Goal: Information Seeking & Learning: Learn about a topic

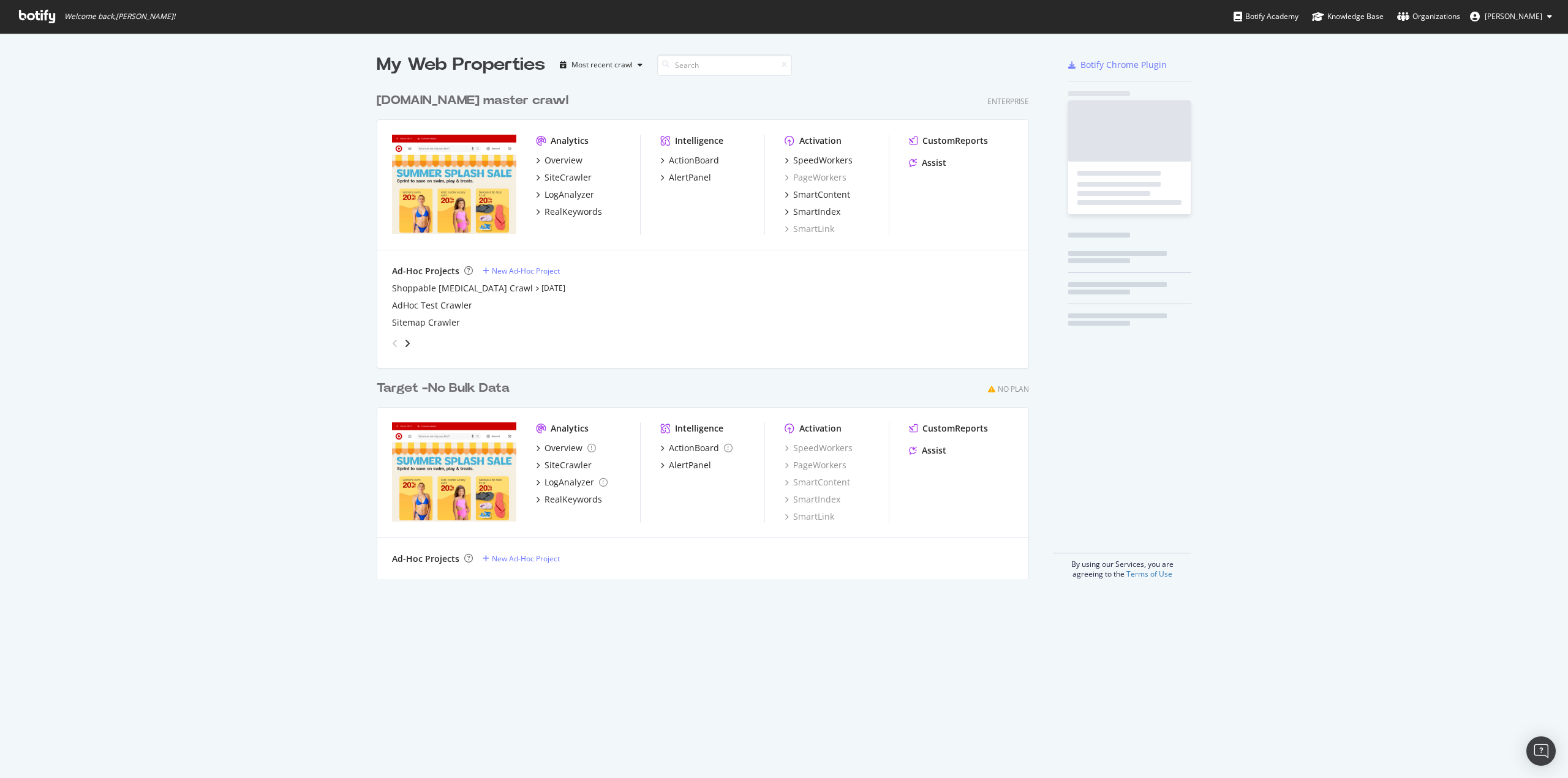
scroll to position [493, 653]
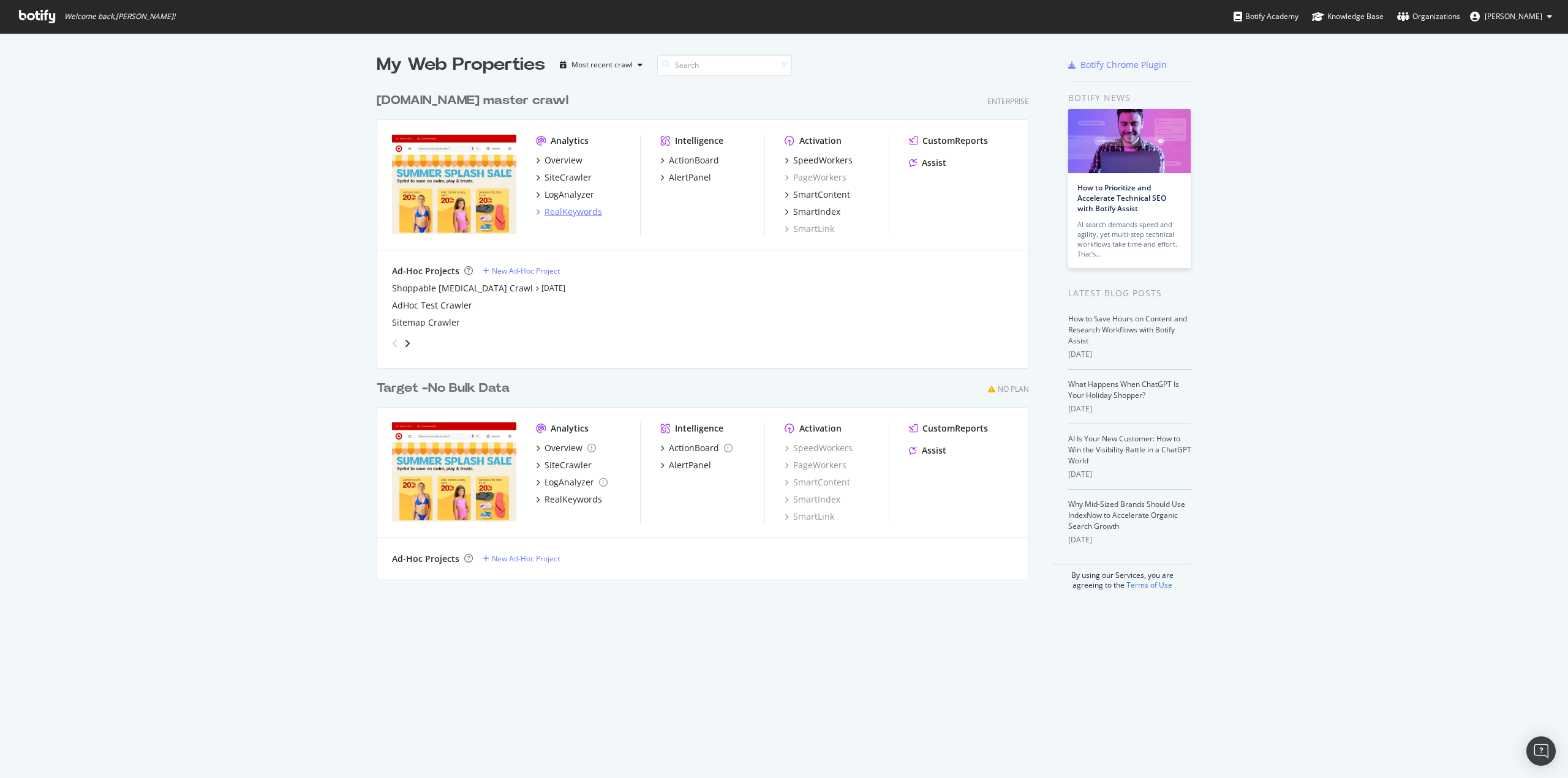
click at [572, 209] on div "RealKeywords" at bounding box center [573, 212] width 58 height 12
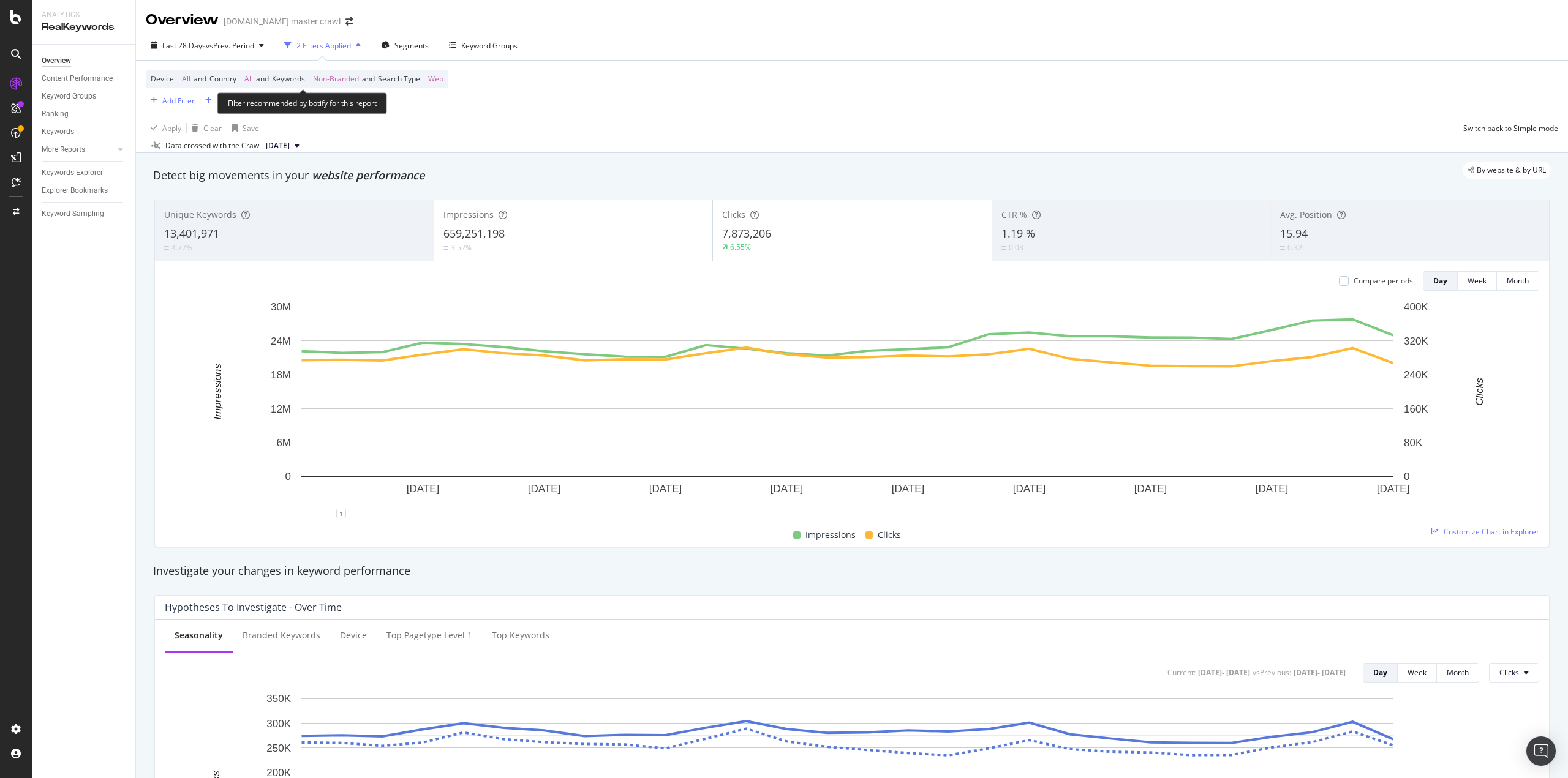
click at [333, 79] on span "Non-Branded" at bounding box center [335, 79] width 46 height 17
click at [347, 114] on div "Non-Branded" at bounding box center [323, 107] width 66 height 18
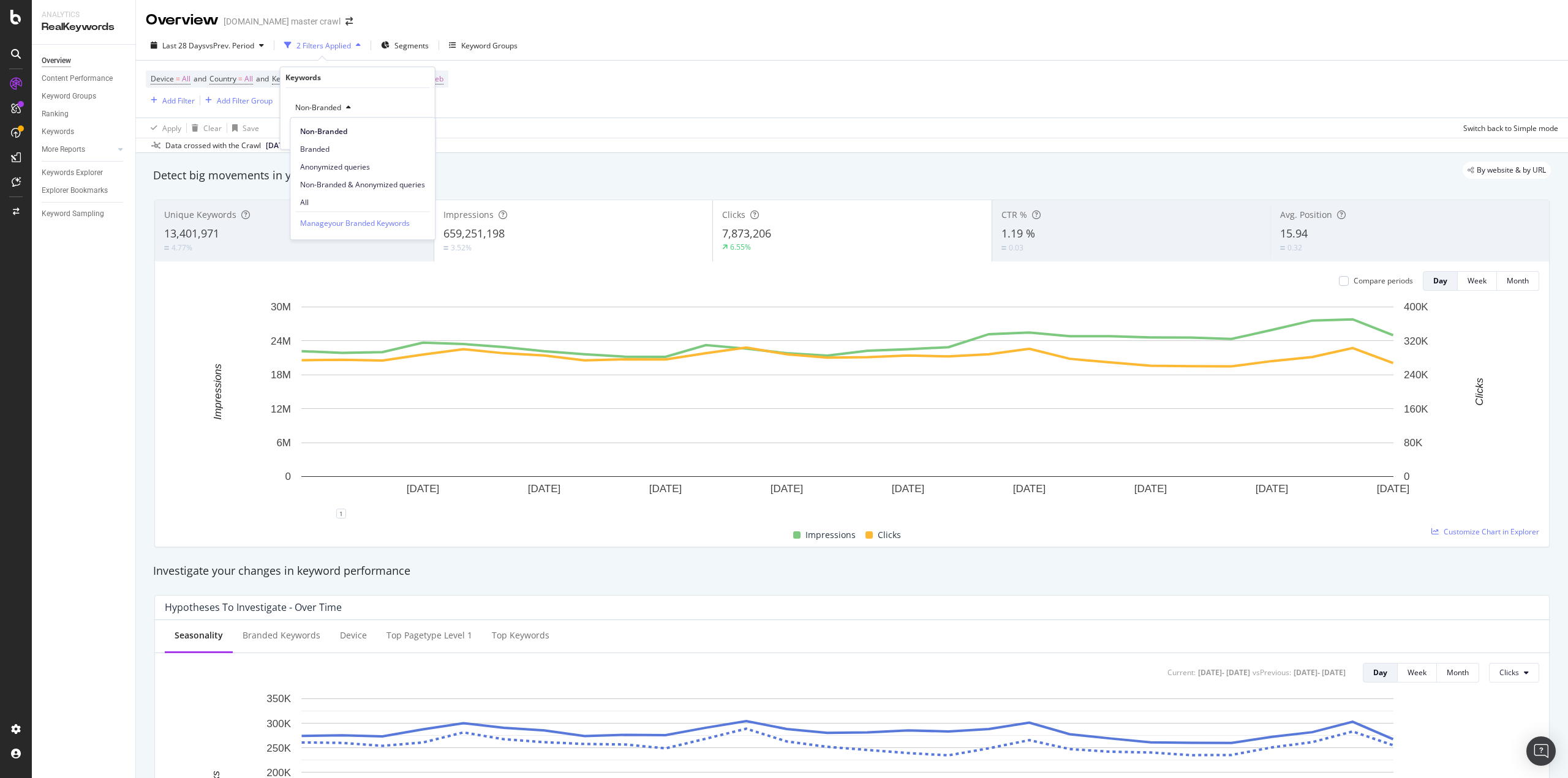
click at [303, 203] on span "All" at bounding box center [362, 202] width 125 height 11
click at [413, 130] on div "Apply" at bounding box center [416, 133] width 19 height 10
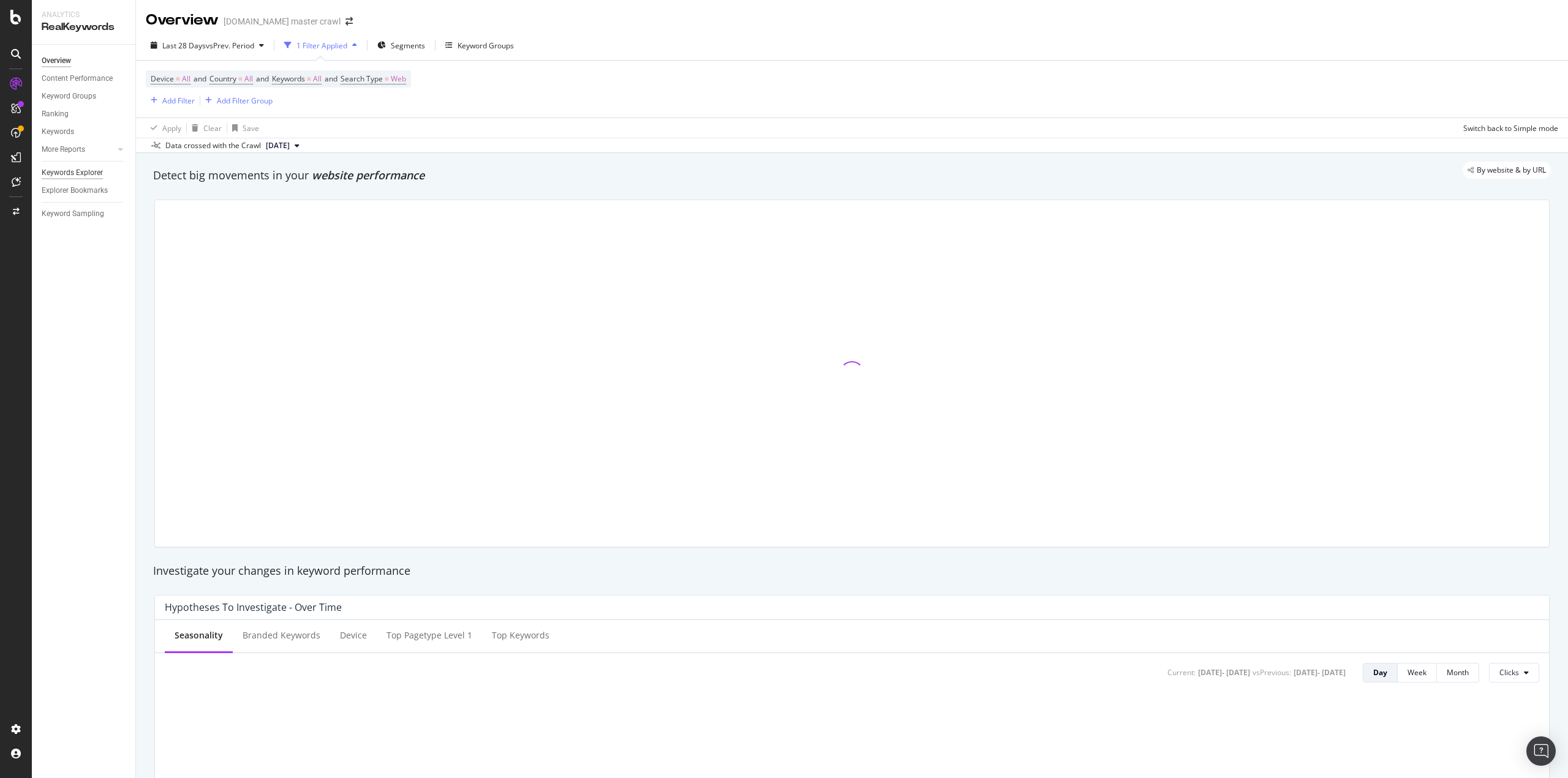
click at [95, 175] on div "Keywords Explorer" at bounding box center [72, 173] width 61 height 13
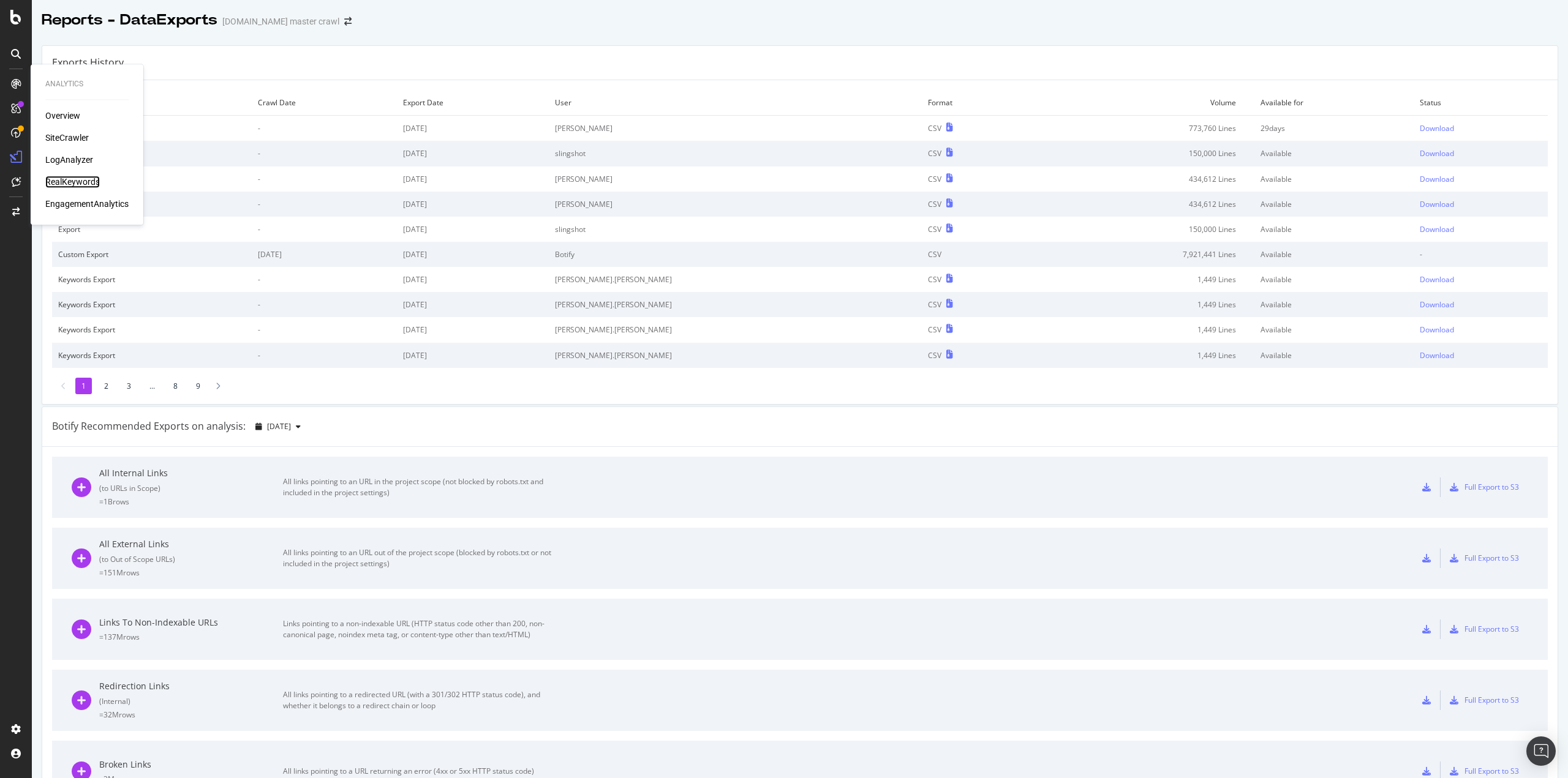
click at [80, 177] on div "RealKeywords" at bounding box center [72, 182] width 54 height 12
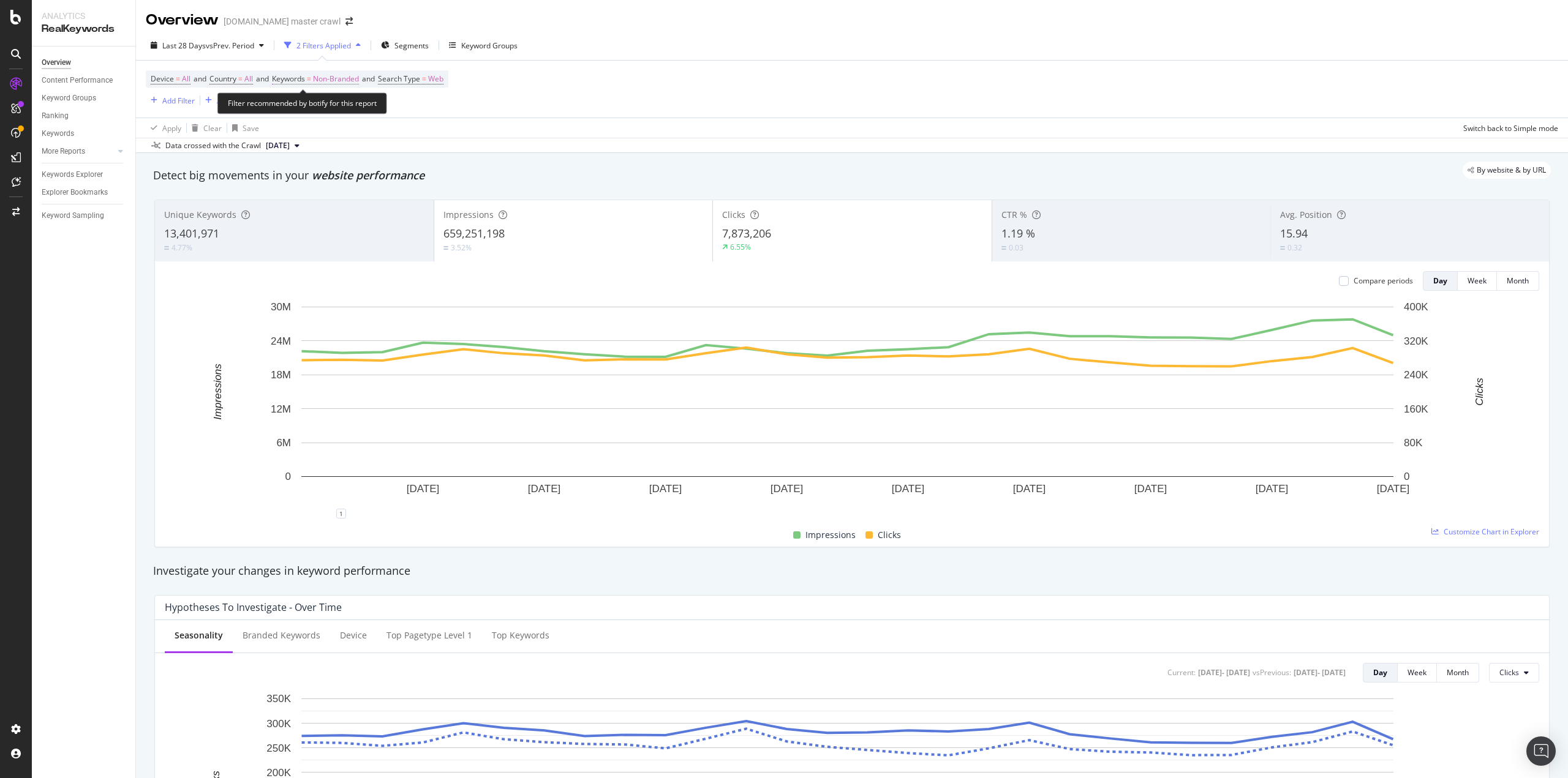
click at [335, 76] on span "Non-Branded" at bounding box center [335, 79] width 46 height 17
click at [326, 104] on span "Non-Branded" at bounding box center [316, 107] width 51 height 10
click at [299, 200] on div "All" at bounding box center [362, 202] width 144 height 18
click at [415, 135] on div "Apply" at bounding box center [416, 133] width 19 height 10
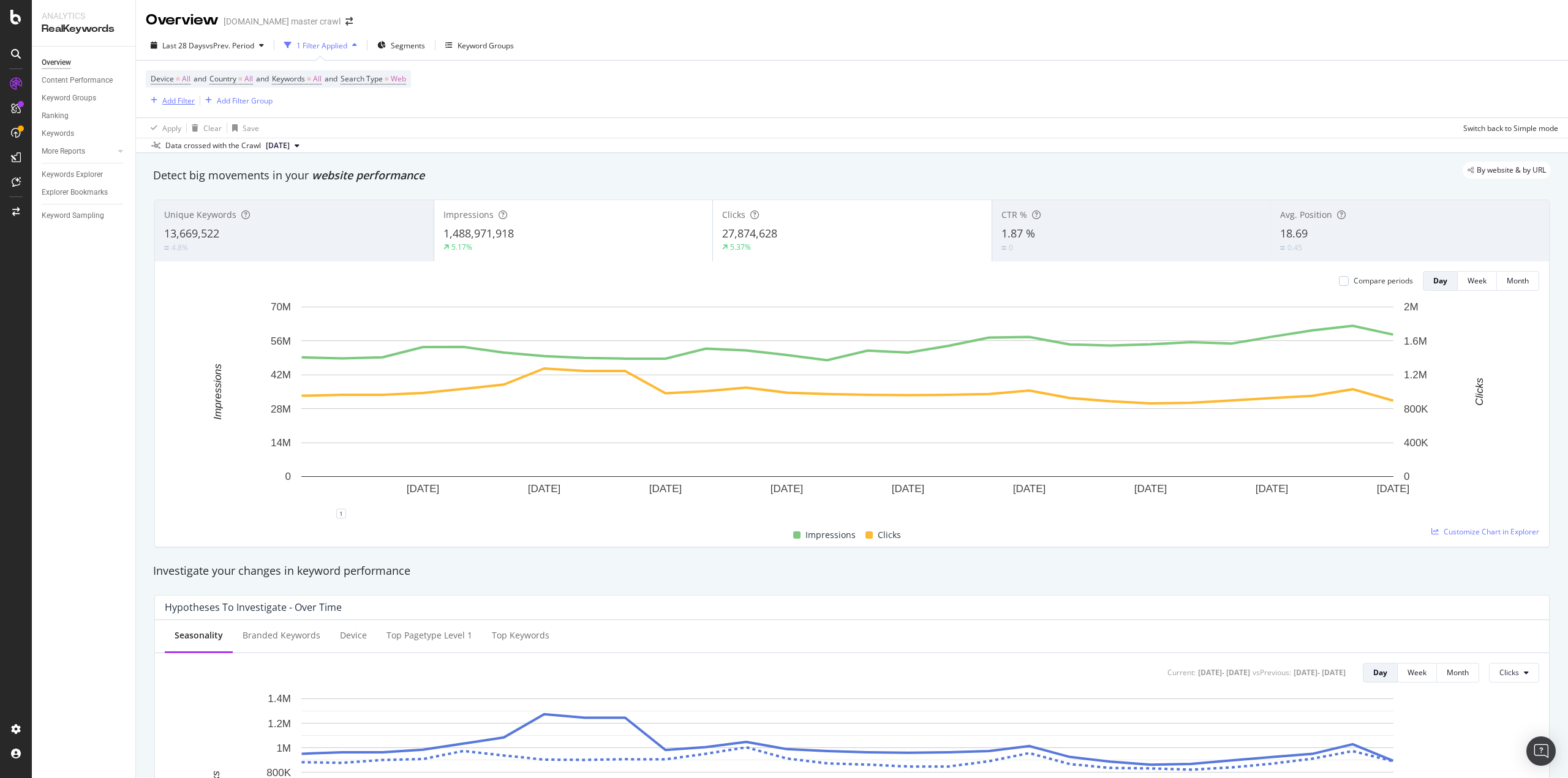
click at [189, 104] on div "Add Filter" at bounding box center [179, 101] width 33 height 10
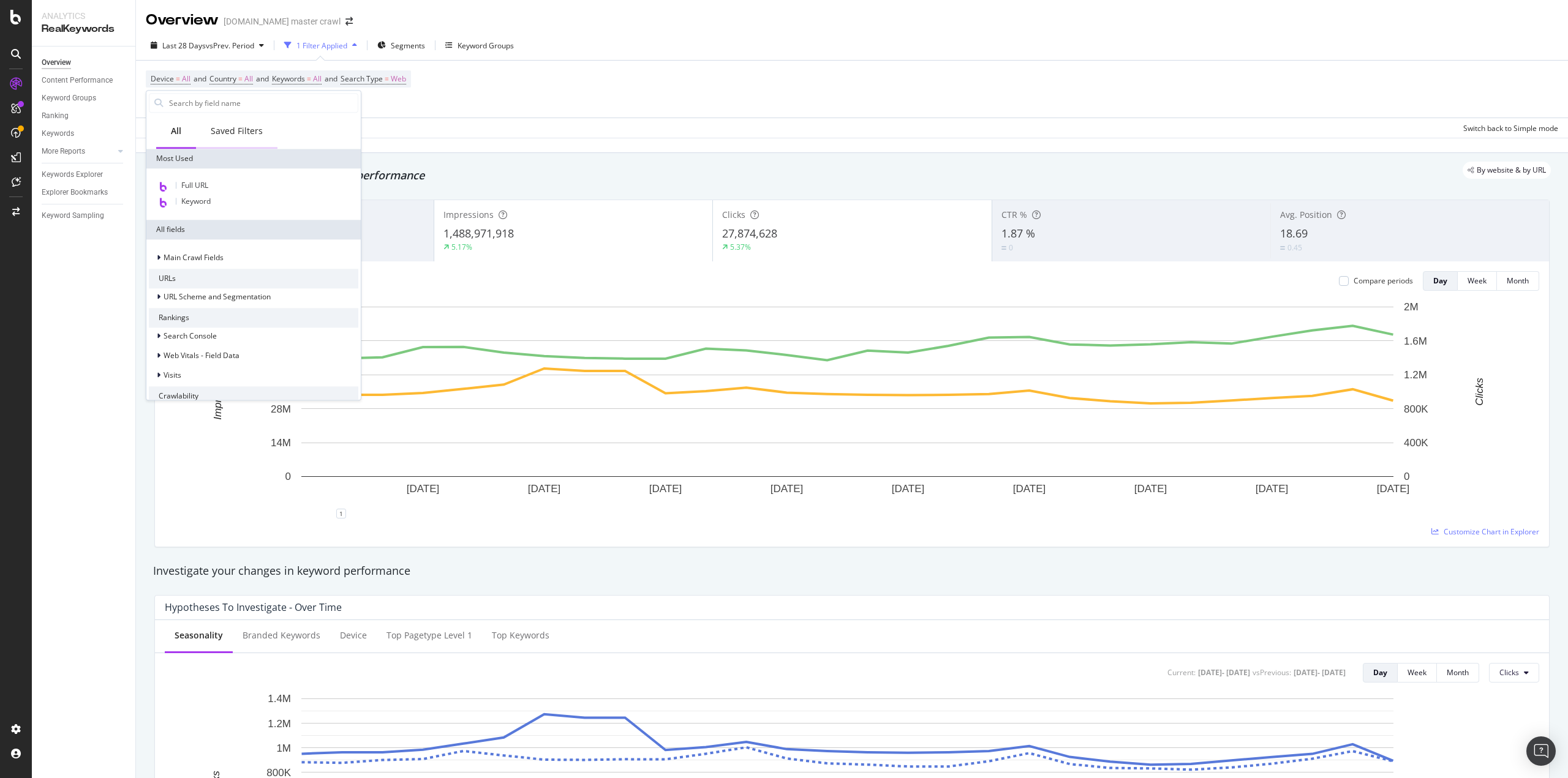
click at [243, 136] on div "Saved Filters" at bounding box center [237, 131] width 52 height 12
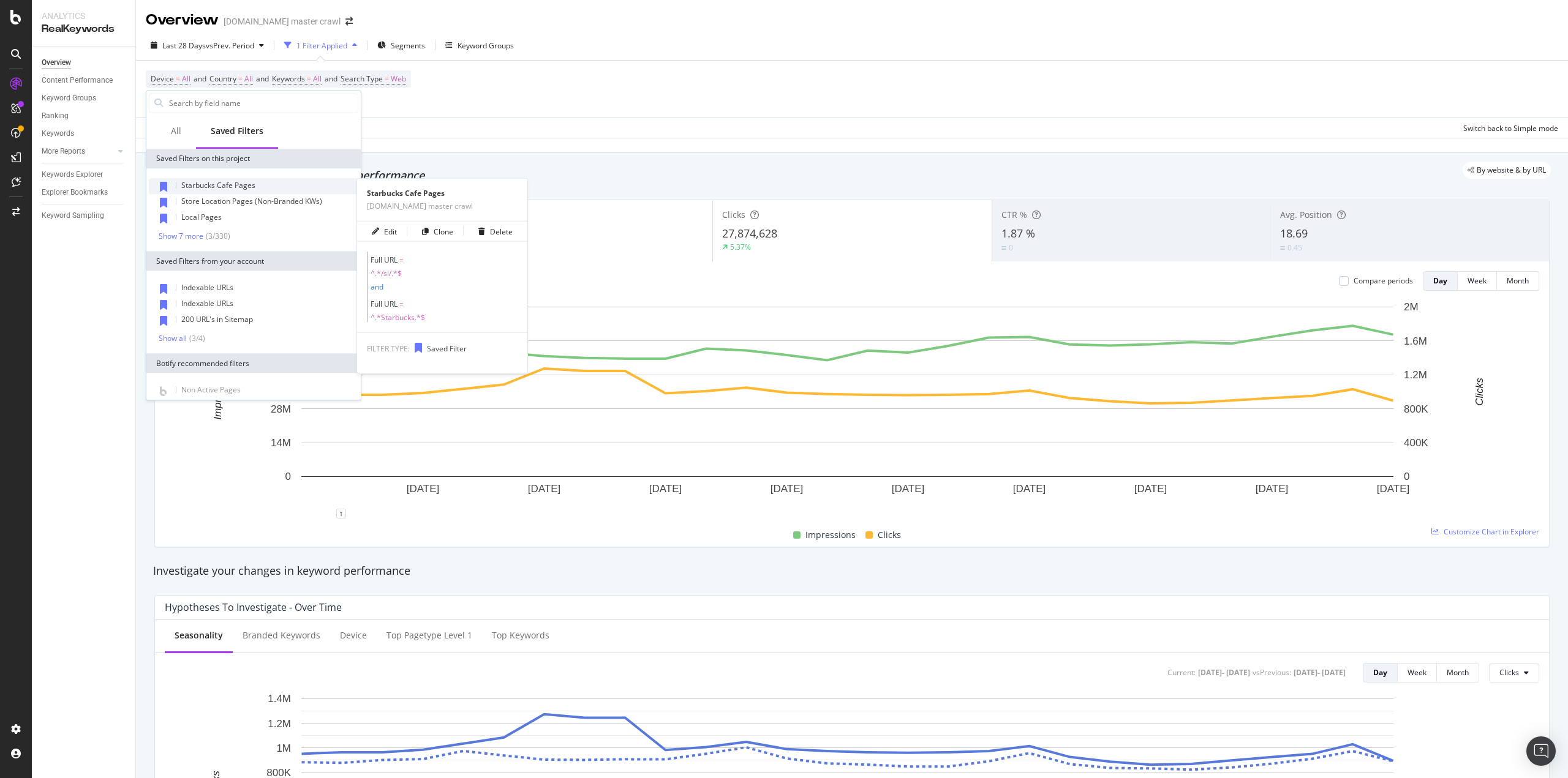
click at [238, 186] on span "Starbucks Cafe Pages" at bounding box center [219, 185] width 74 height 10
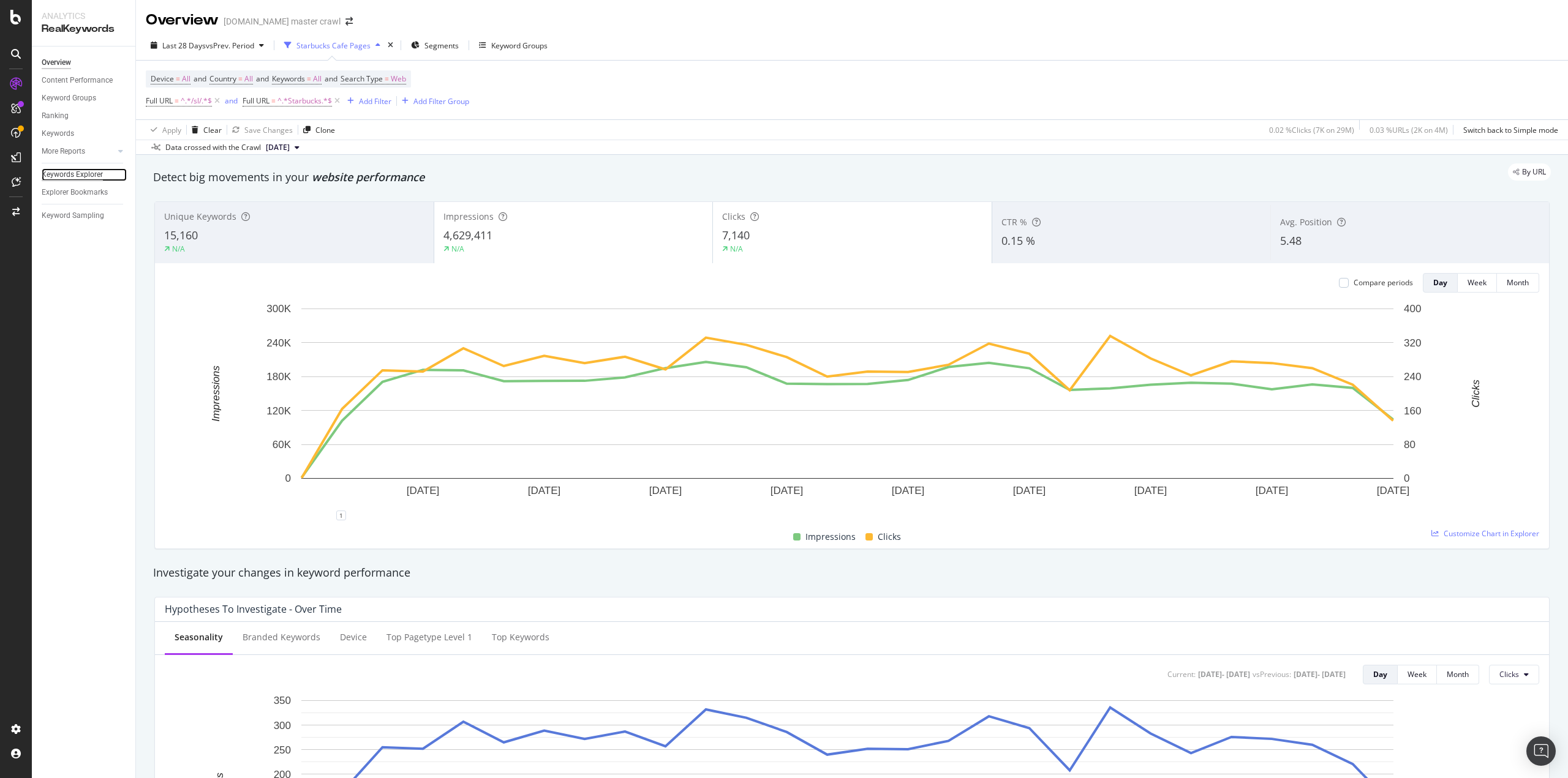
click at [89, 180] on div "Keywords Explorer" at bounding box center [72, 175] width 61 height 13
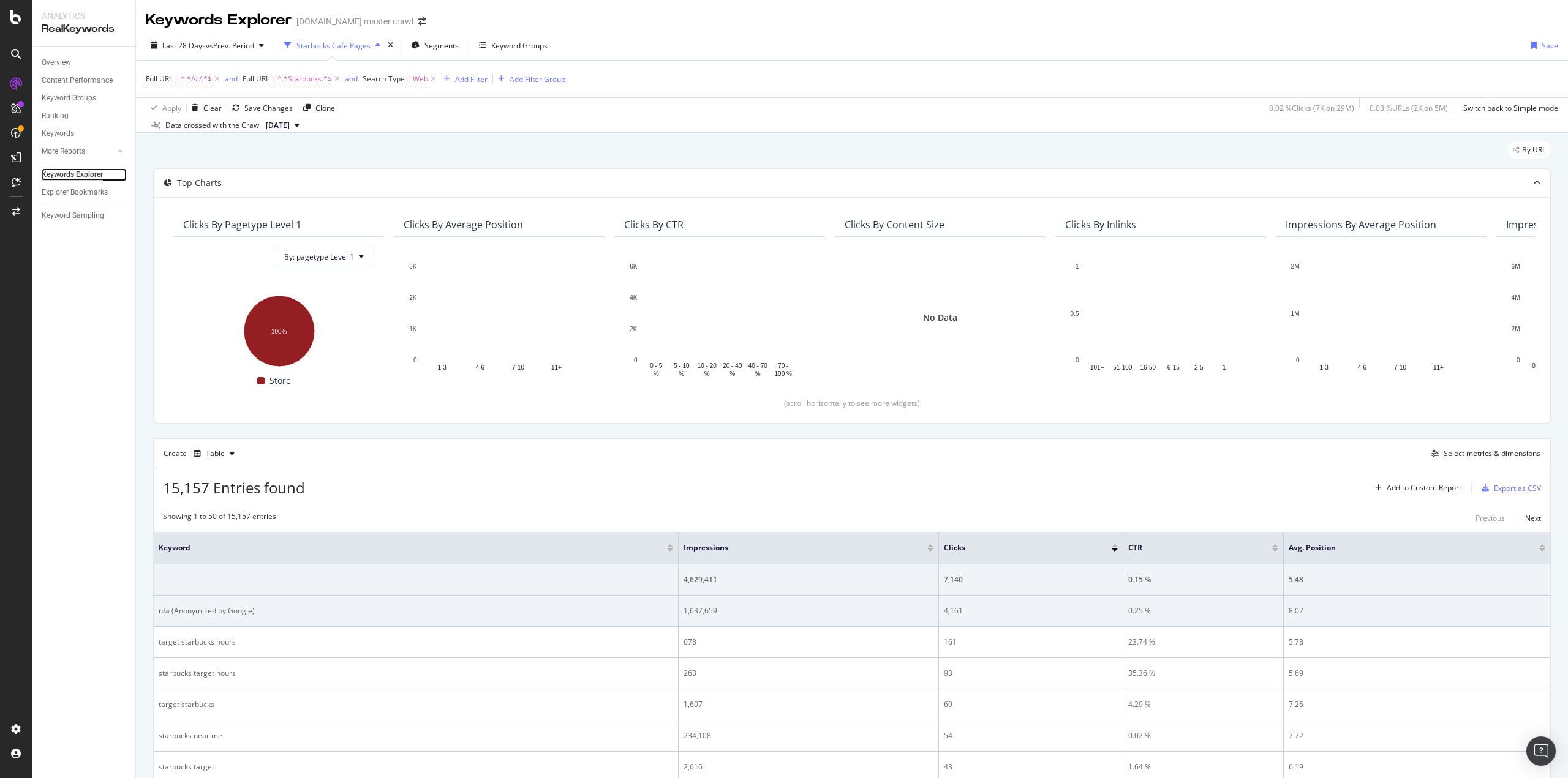
scroll to position [61, 0]
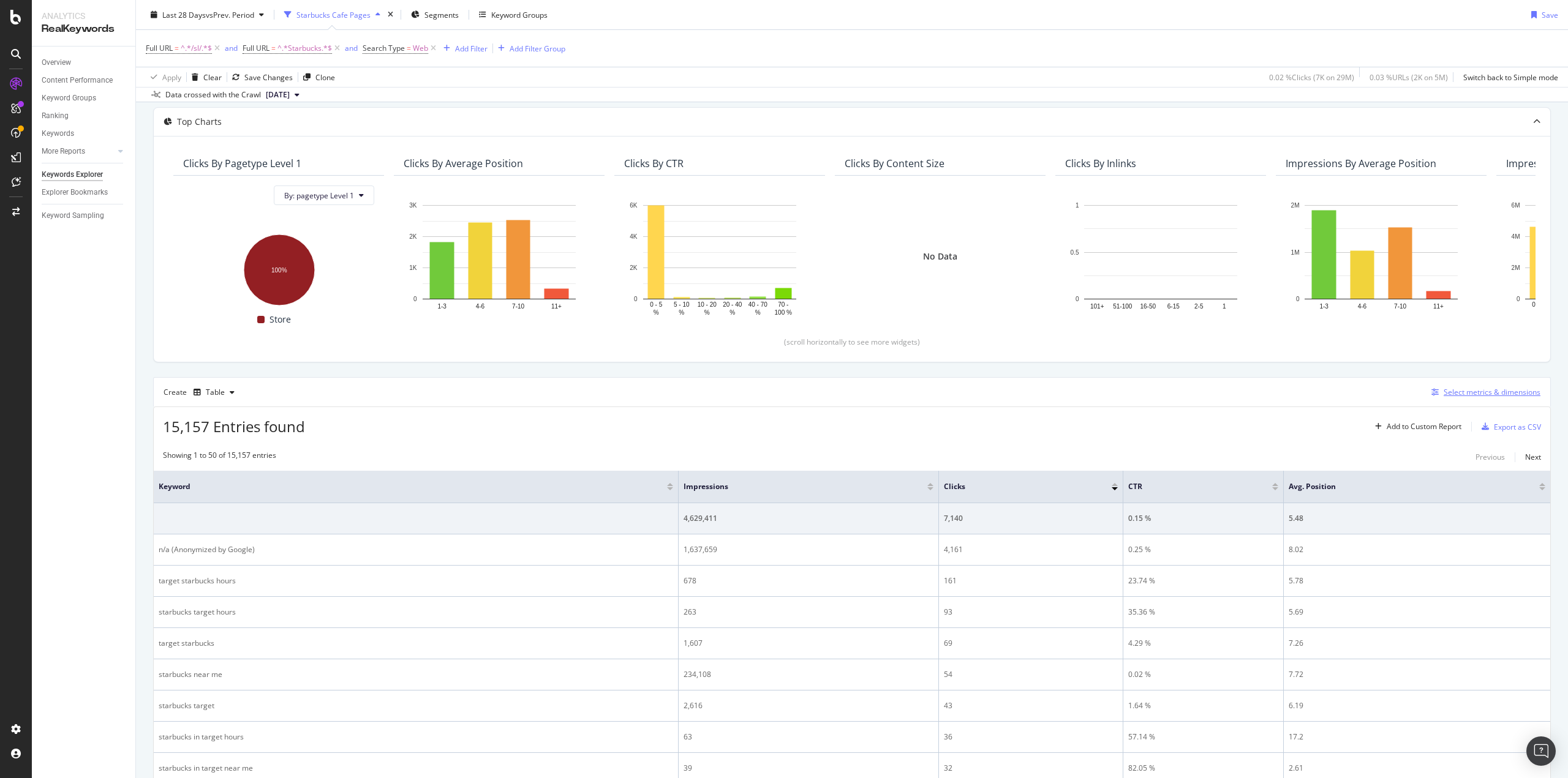
click at [1444, 387] on div "Select metrics & dimensions" at bounding box center [1492, 392] width 97 height 10
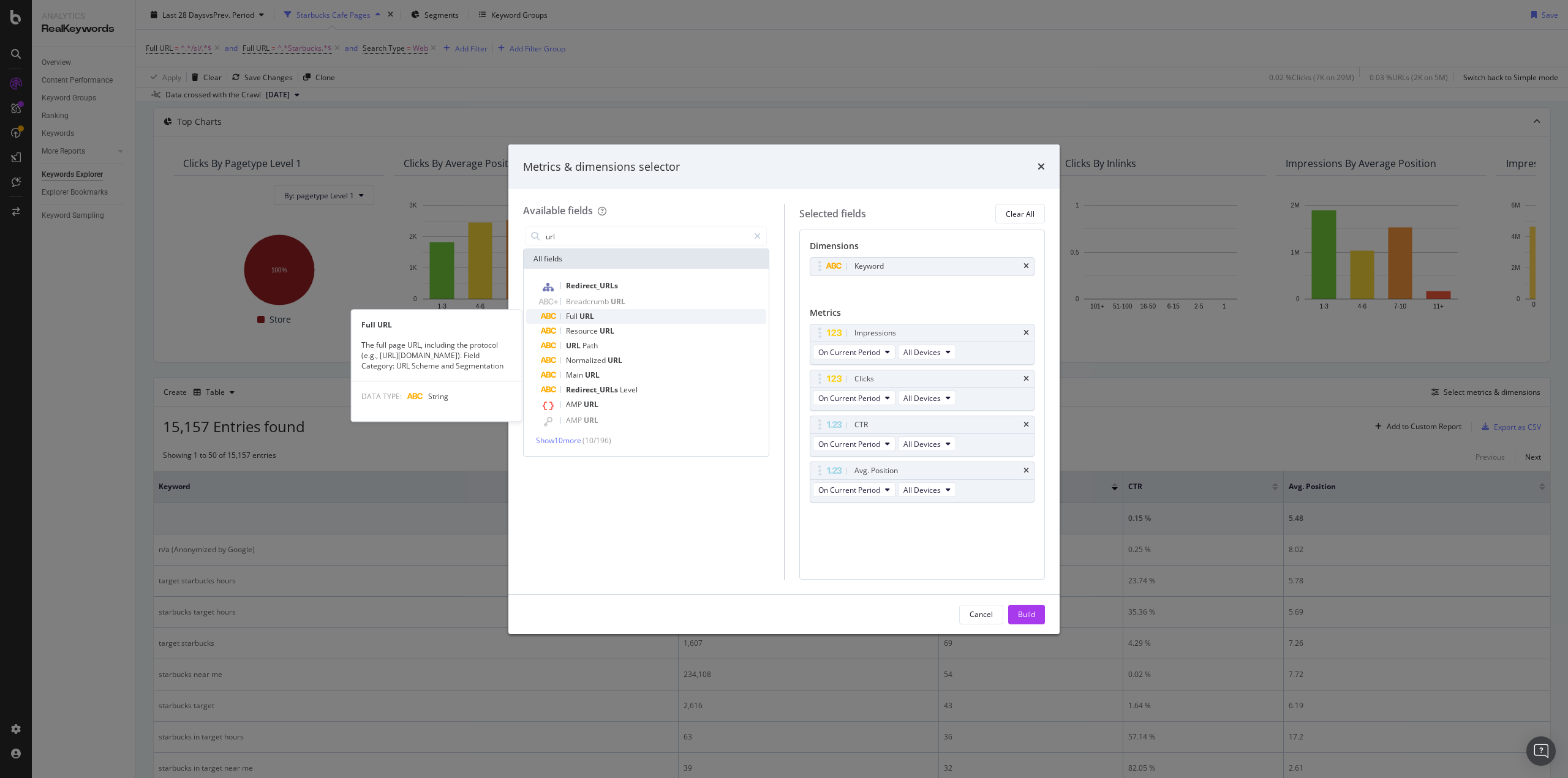
type input "url"
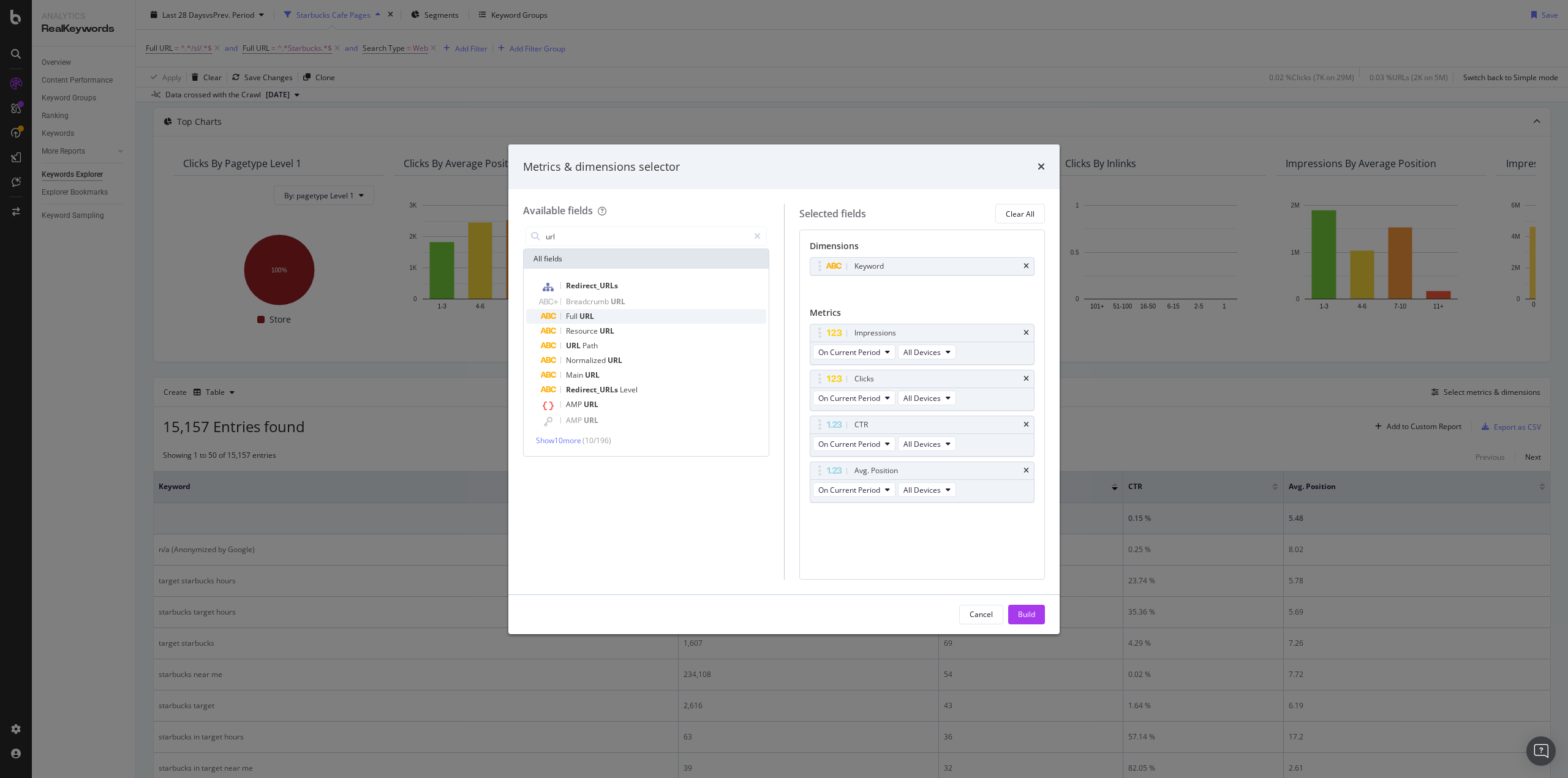
click at [590, 314] on span "URL" at bounding box center [586, 316] width 15 height 10
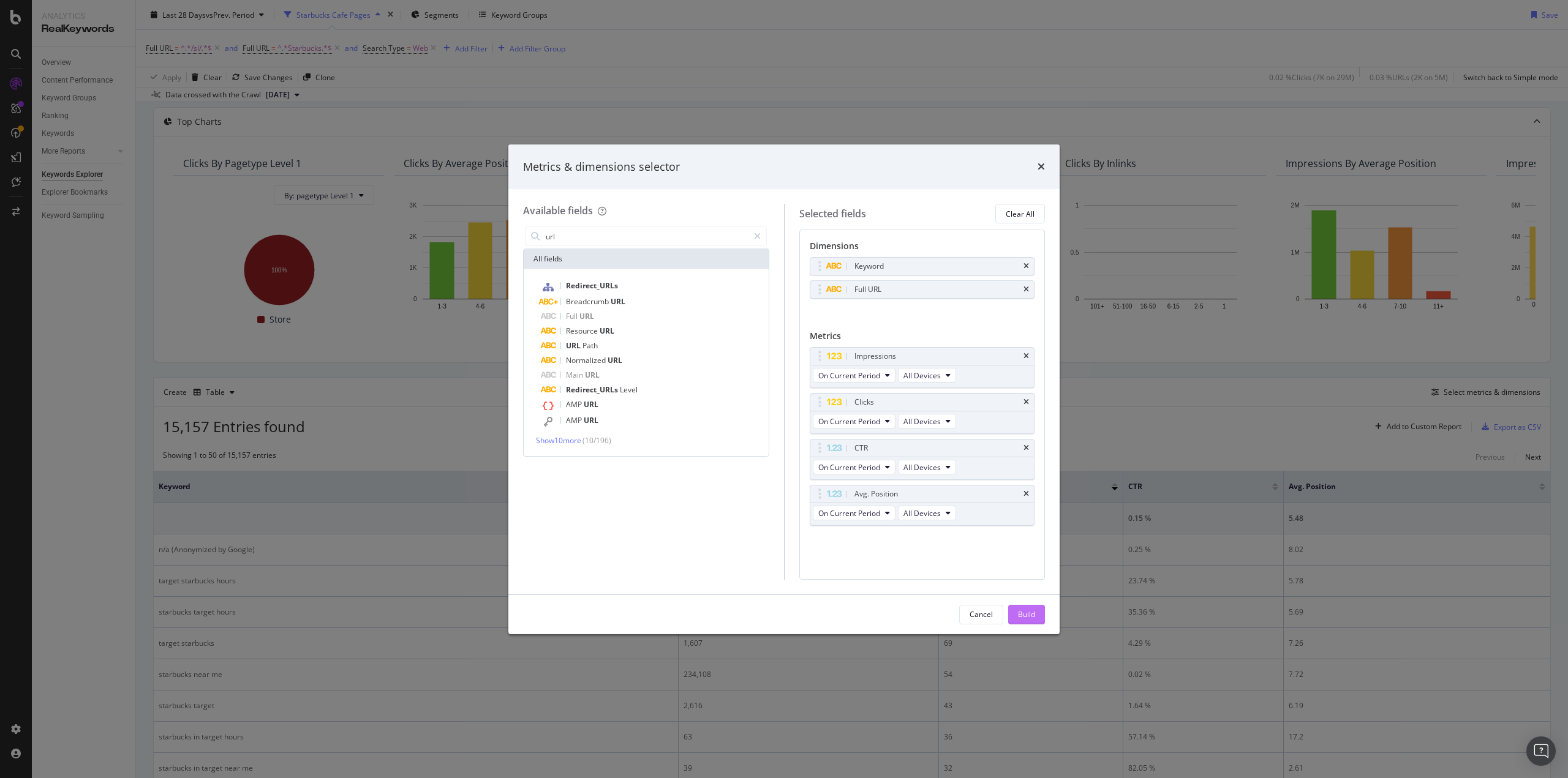
click at [1039, 616] on button "Build" at bounding box center [1026, 615] width 37 height 20
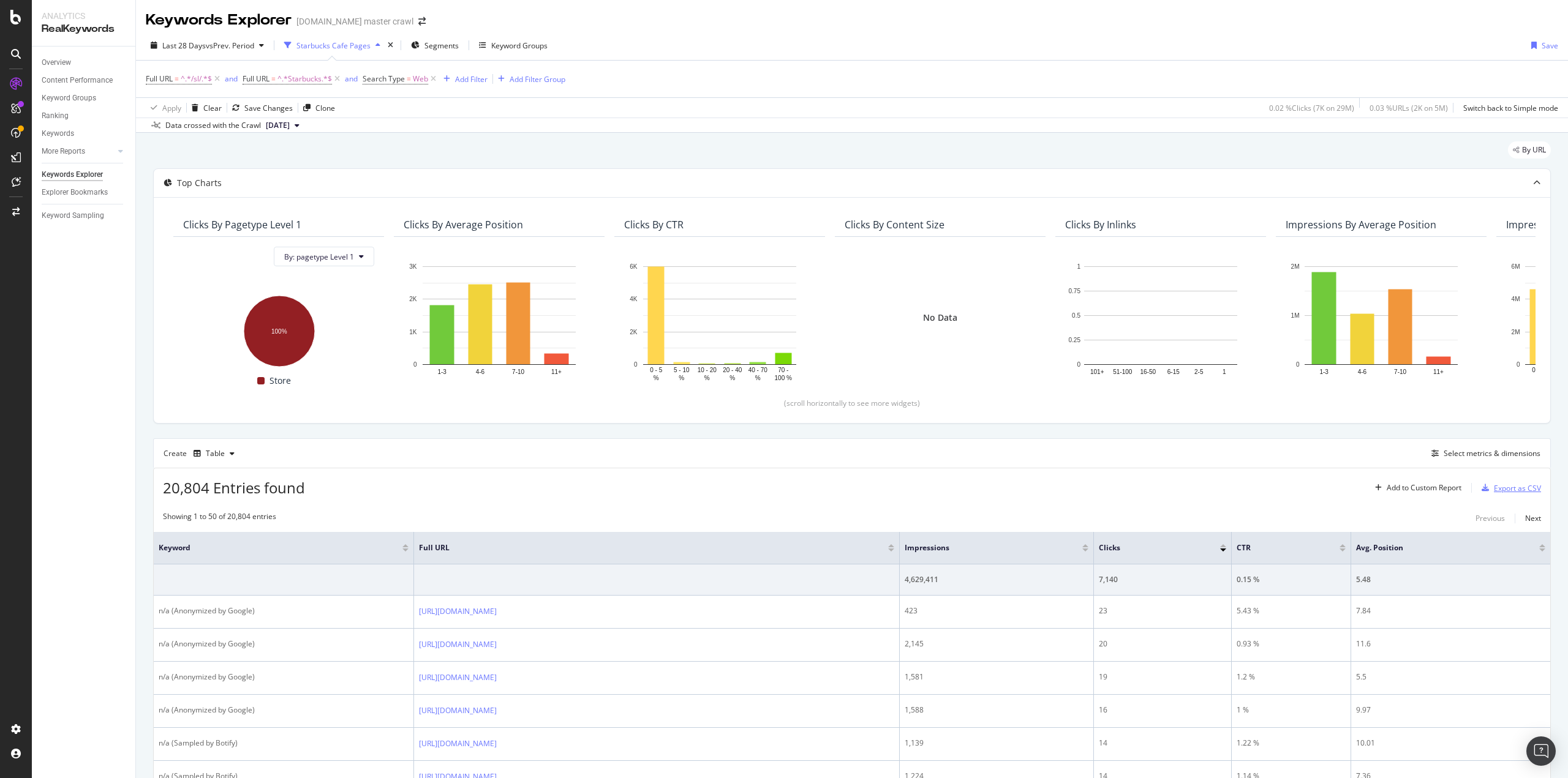
click at [1503, 485] on div "Export as CSV" at bounding box center [1517, 488] width 48 height 10
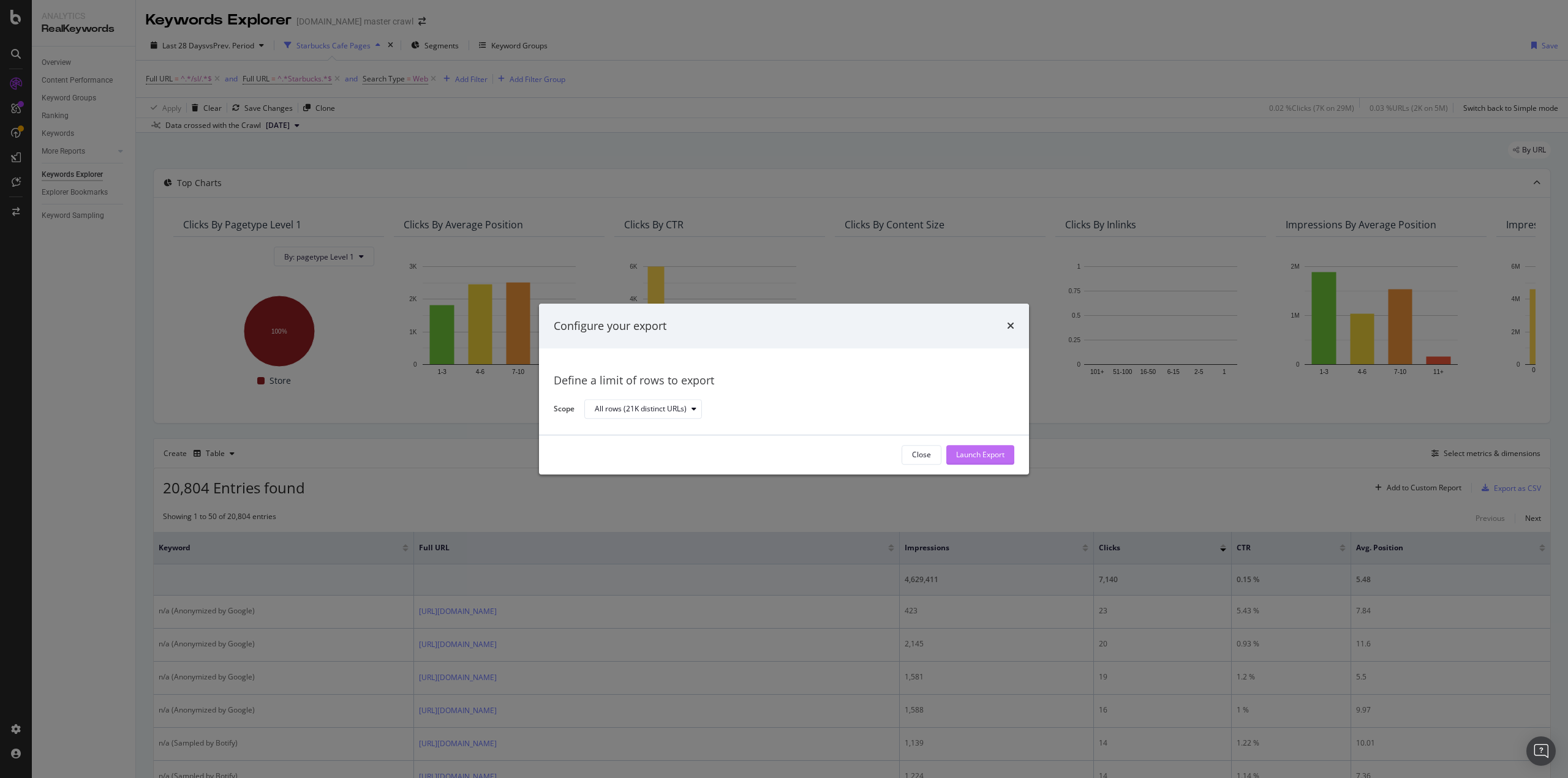
click at [974, 459] on div "Launch Export" at bounding box center [980, 456] width 48 height 10
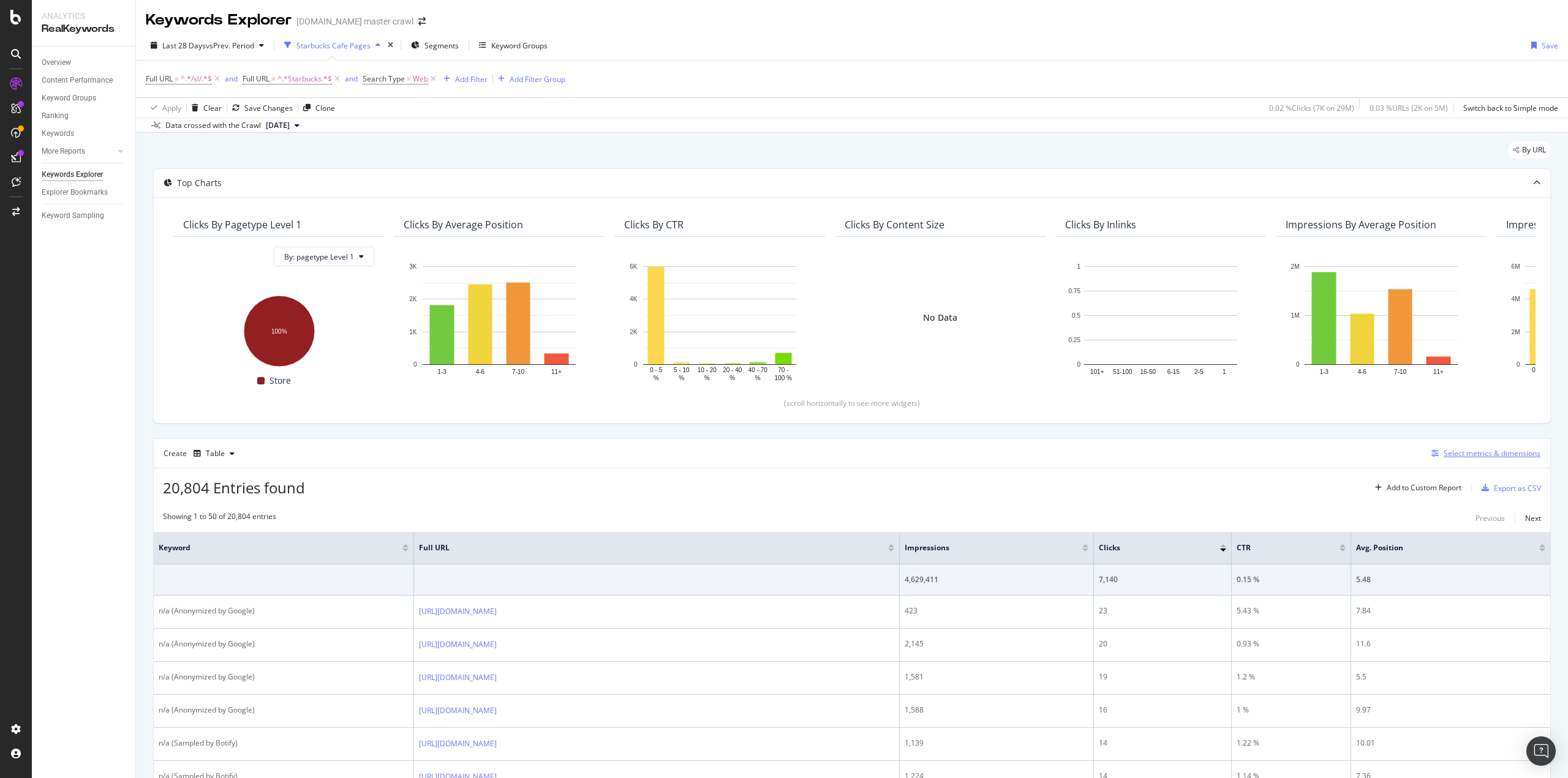
click at [1457, 451] on div "Select metrics & dimensions" at bounding box center [1492, 454] width 97 height 10
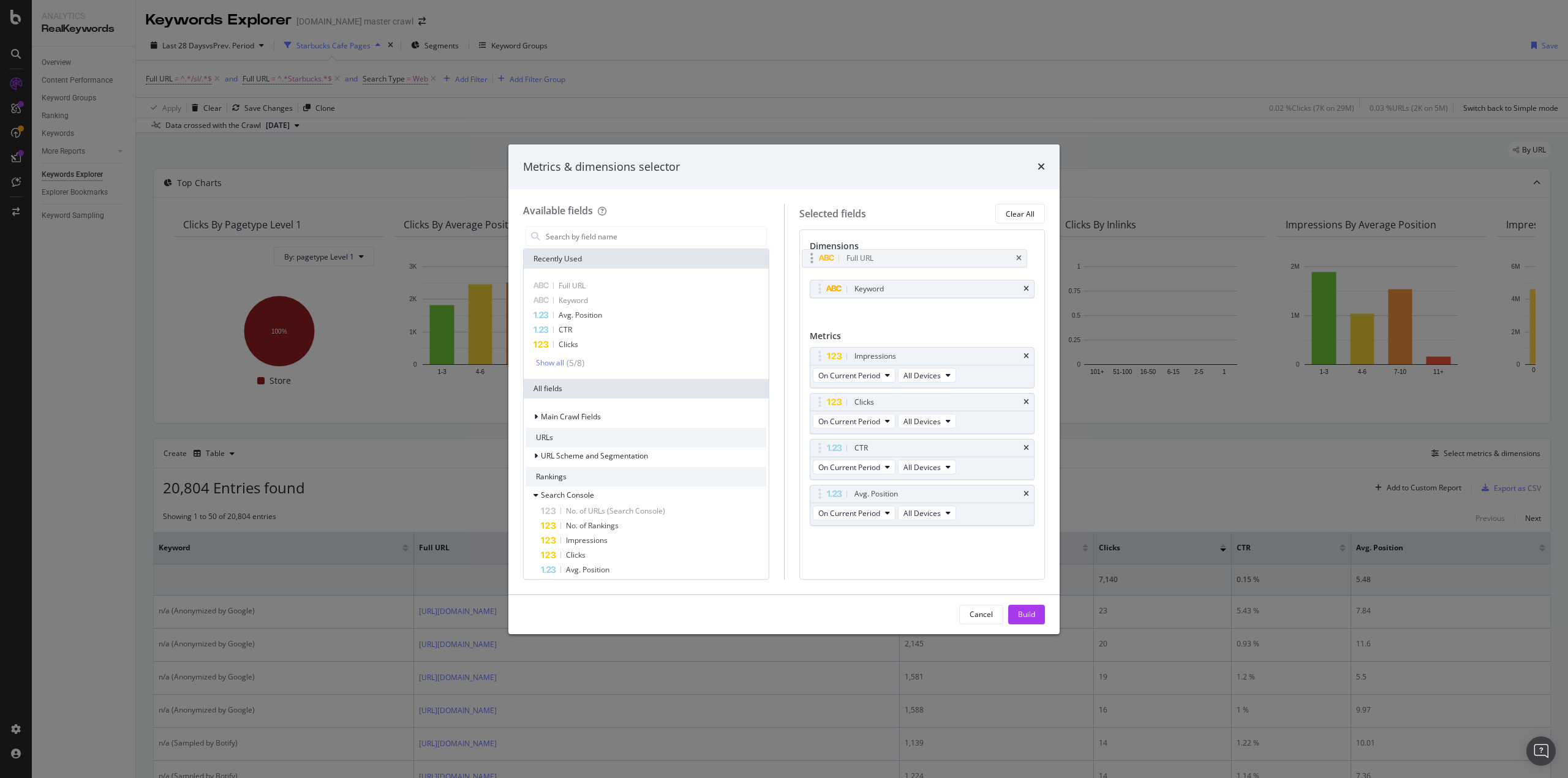
drag, startPoint x: 887, startPoint y: 290, endPoint x: 879, endPoint y: 259, distance: 32.0
click at [879, 259] on body "Analytics RealKeywords Overview Content Performance Keyword Groups Ranking Keyw…" at bounding box center [784, 389] width 1568 height 778
click at [1026, 610] on div "Build" at bounding box center [1027, 615] width 17 height 10
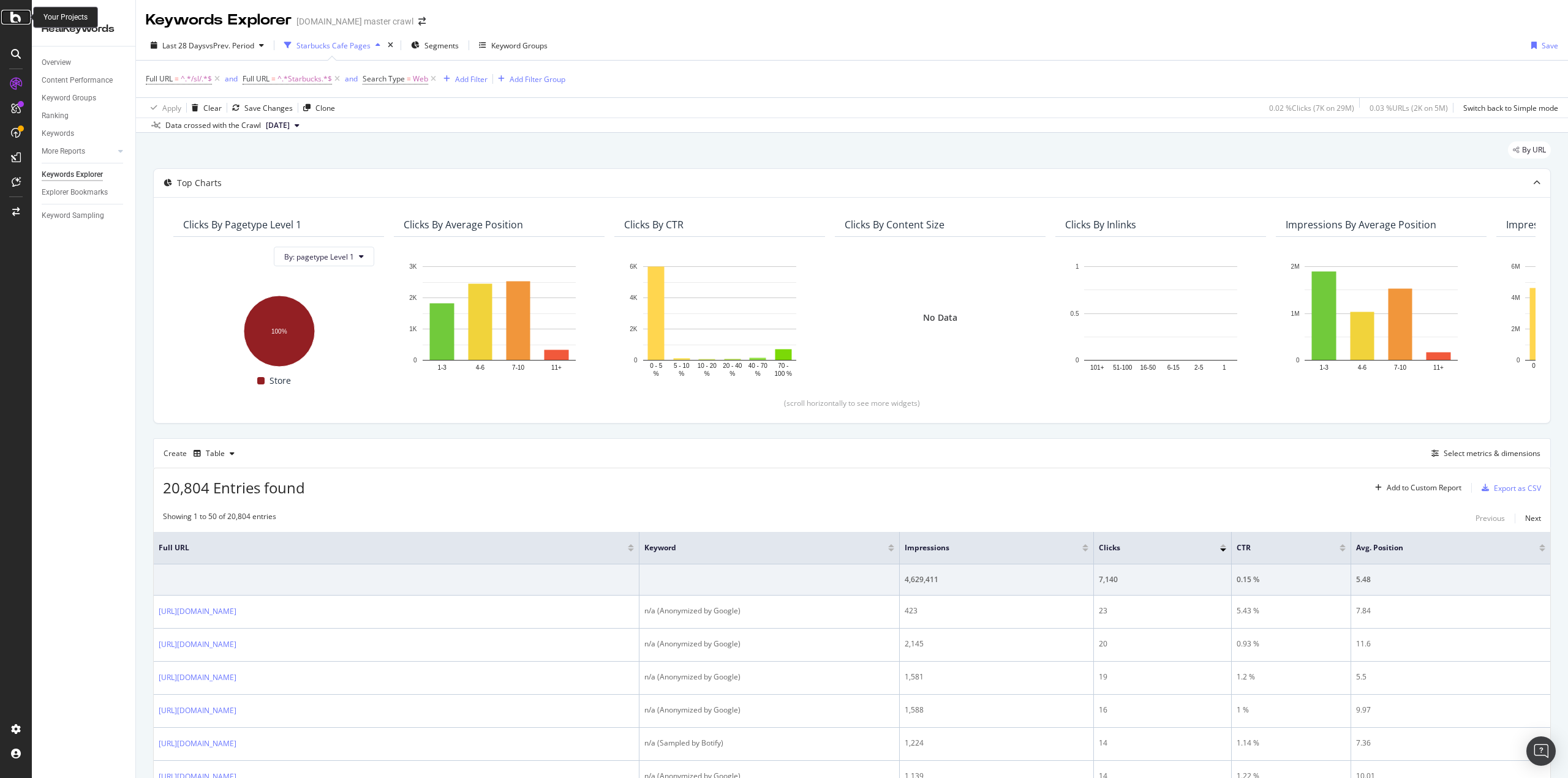
click at [8, 21] on div at bounding box center [16, 16] width 29 height 15
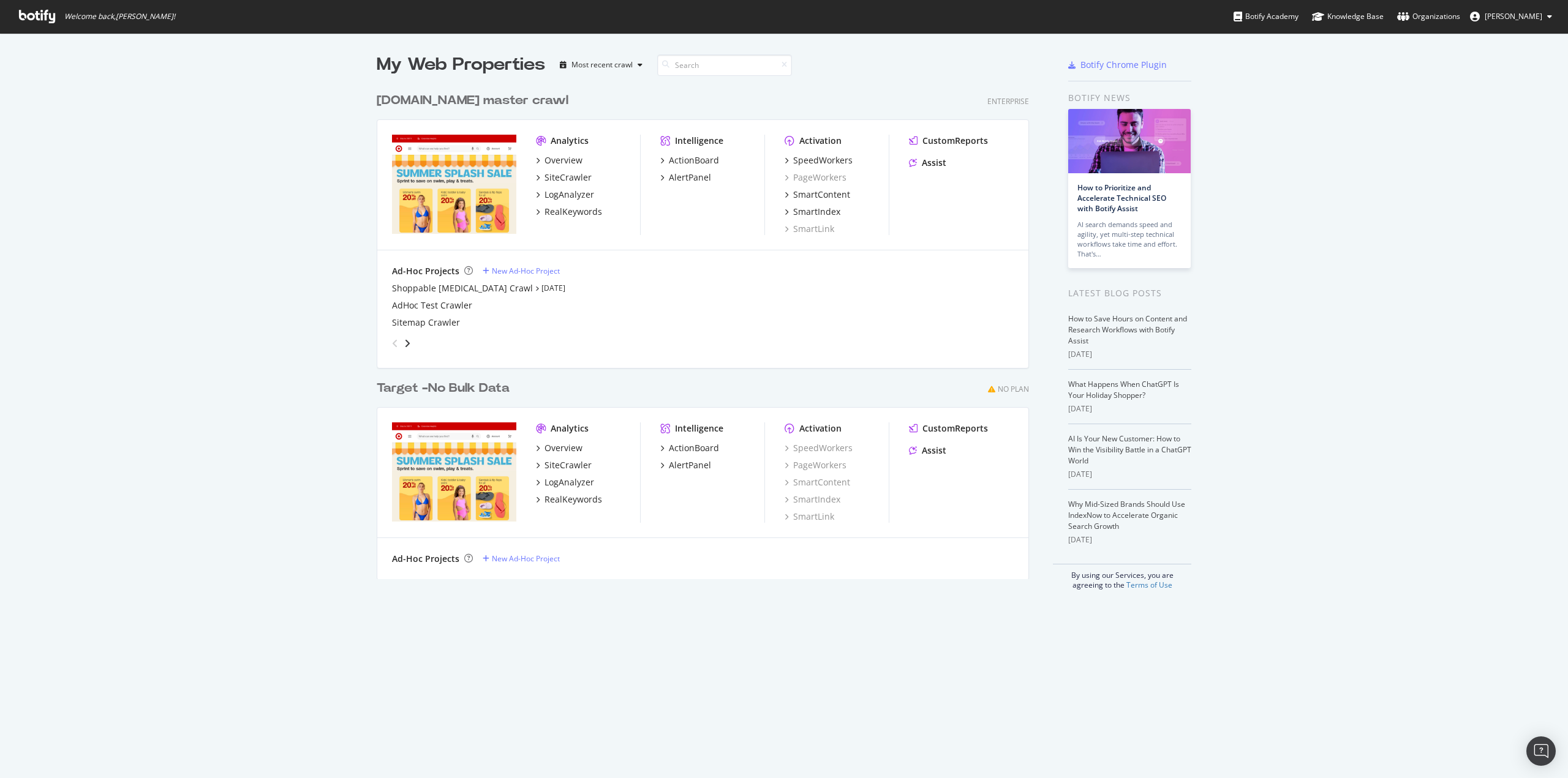
scroll to position [769, 1549]
click at [581, 211] on div "RealKeywords" at bounding box center [573, 212] width 58 height 12
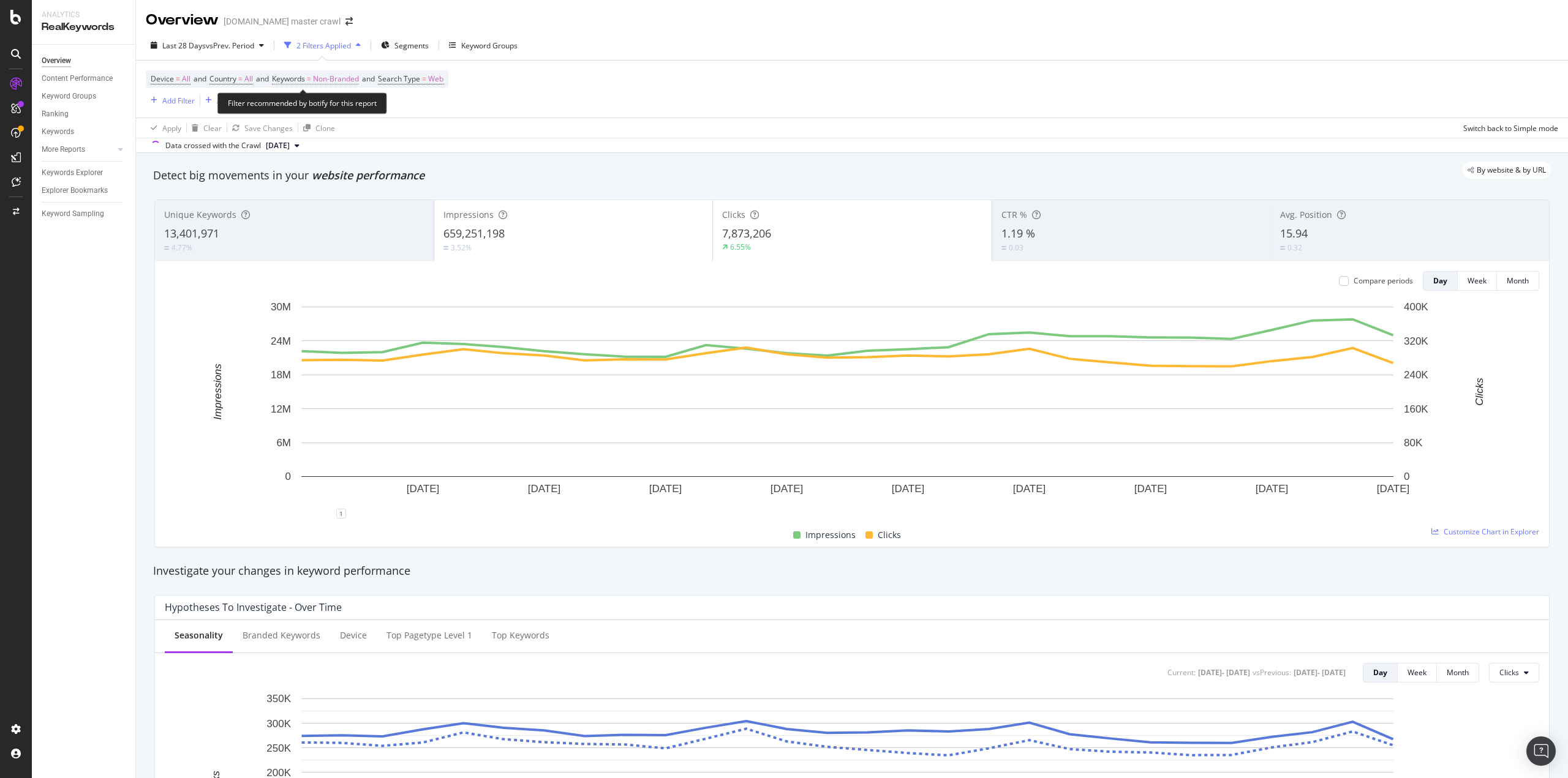
click at [311, 79] on span "=" at bounding box center [309, 79] width 4 height 10
click at [315, 112] on span "Non-Branded" at bounding box center [316, 107] width 51 height 10
click at [320, 207] on span "All" at bounding box center [362, 202] width 125 height 11
click at [411, 136] on div "Apply" at bounding box center [416, 133] width 19 height 10
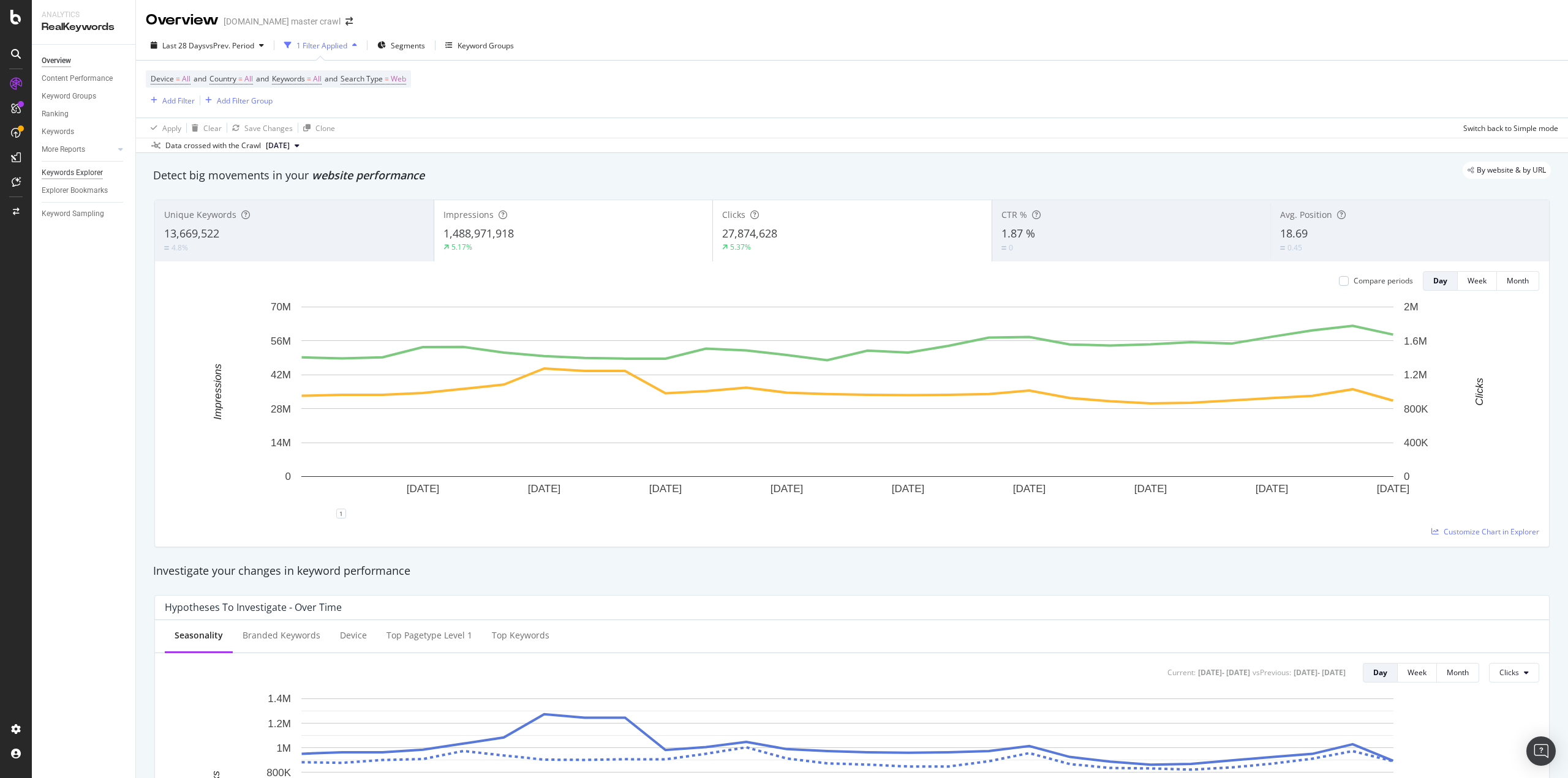
click at [84, 171] on div "Keywords Explorer" at bounding box center [72, 173] width 61 height 13
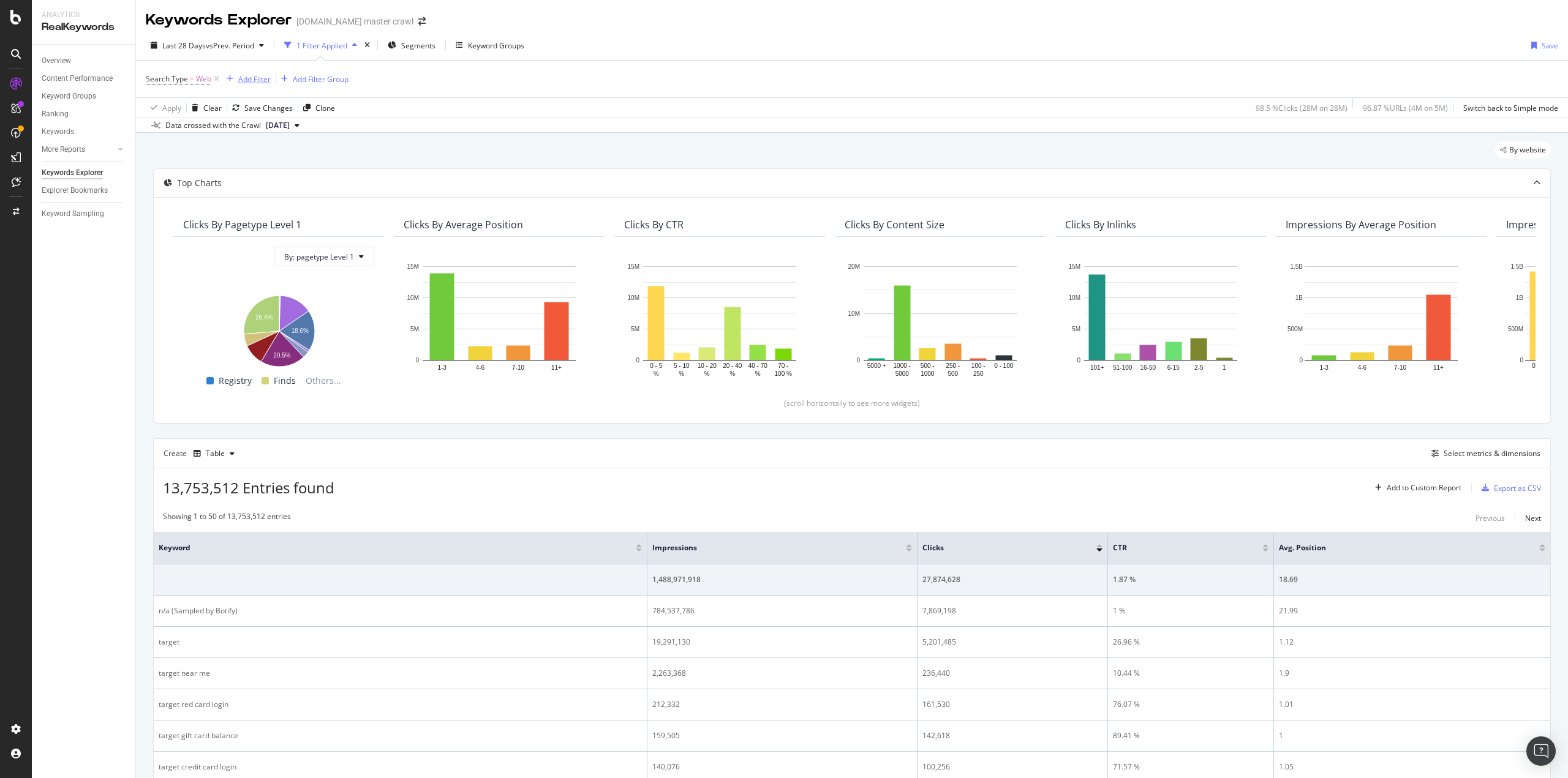
click at [256, 80] on div "Add Filter" at bounding box center [255, 80] width 33 height 10
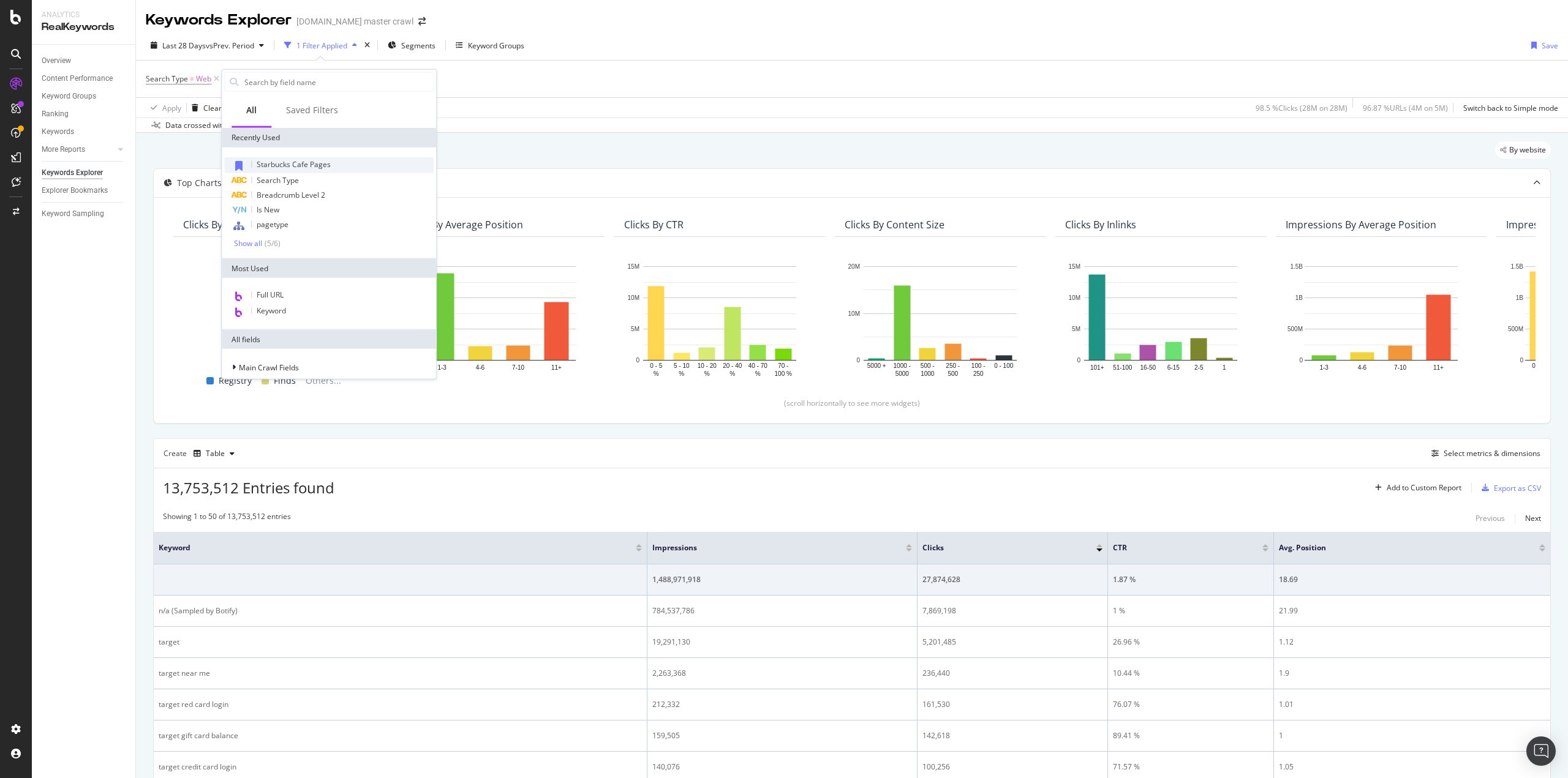
click at [280, 162] on span "Starbucks Cafe Pages" at bounding box center [294, 164] width 74 height 10
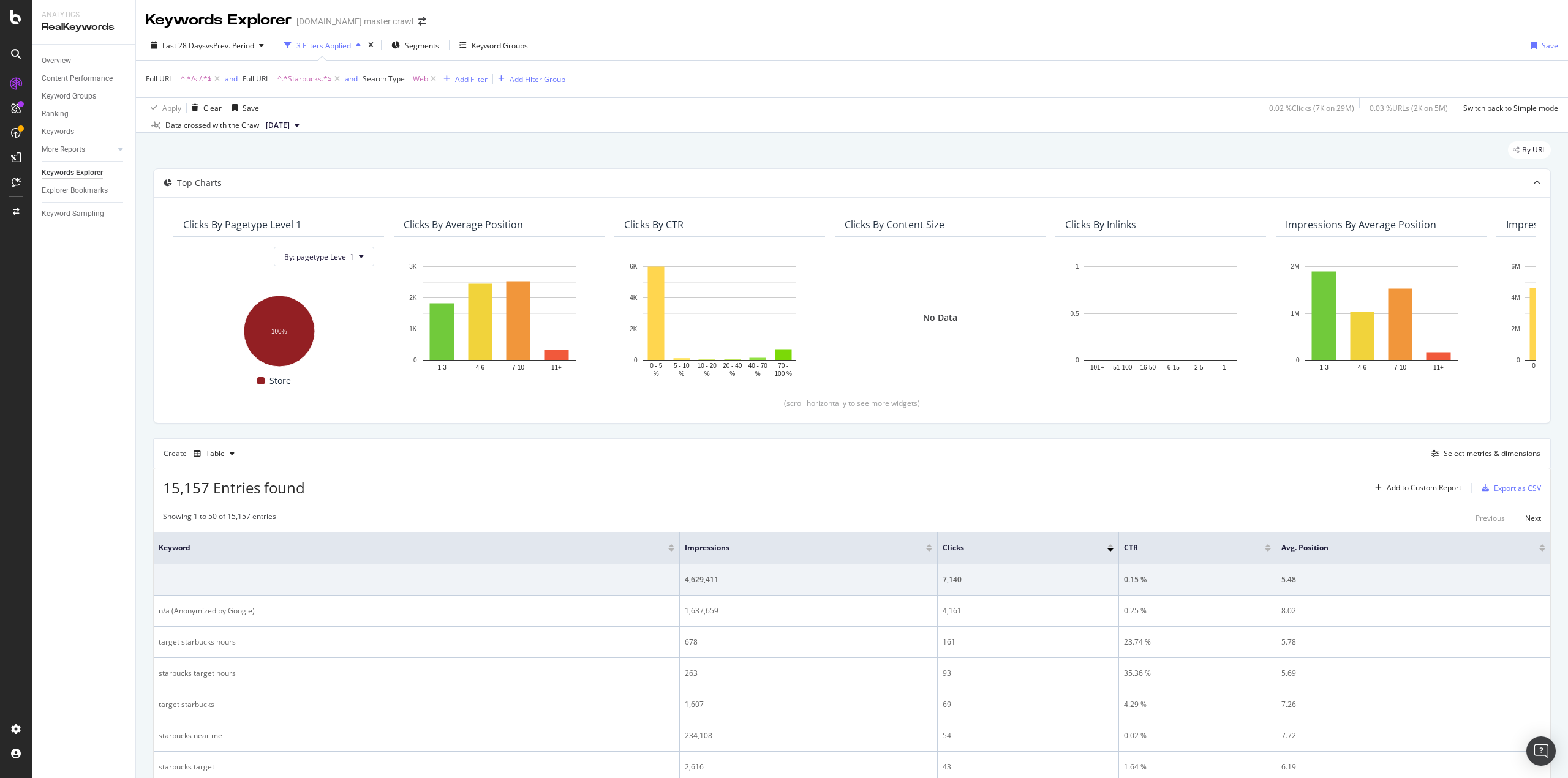
click at [1505, 488] on div "Export as CSV" at bounding box center [1517, 488] width 48 height 10
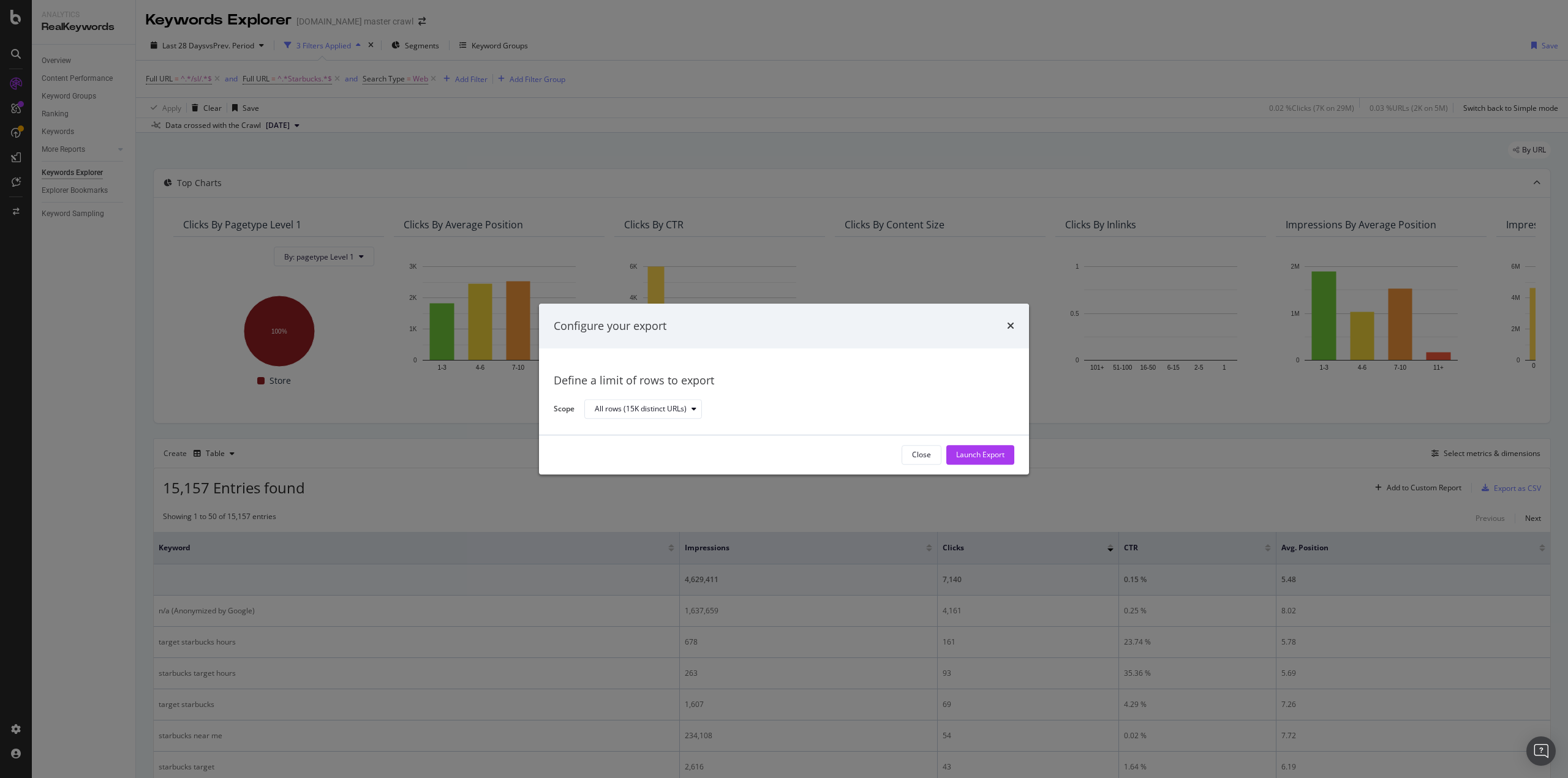
click at [910, 454] on button "Close" at bounding box center [921, 455] width 40 height 20
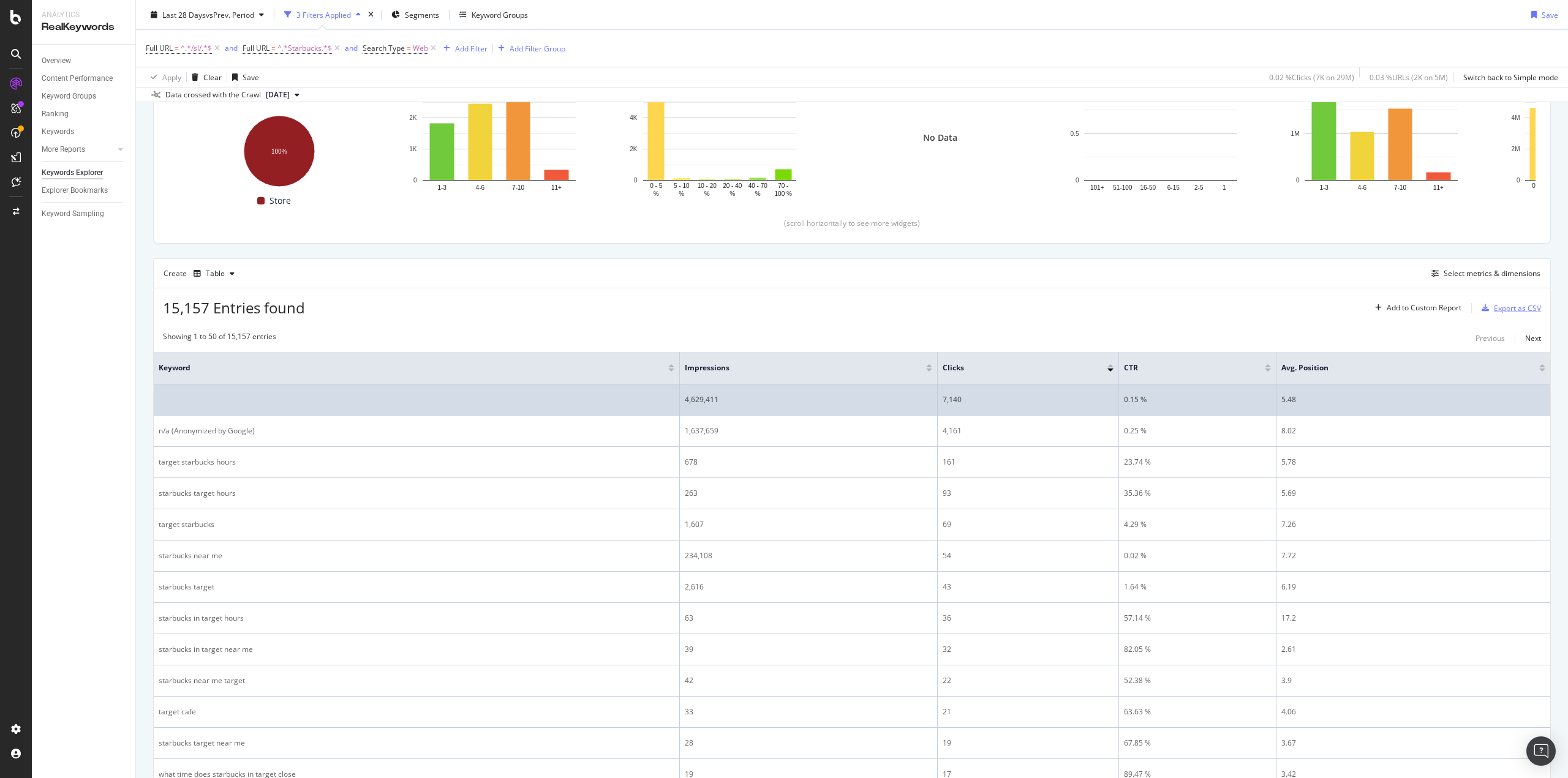
scroll to position [184, 0]
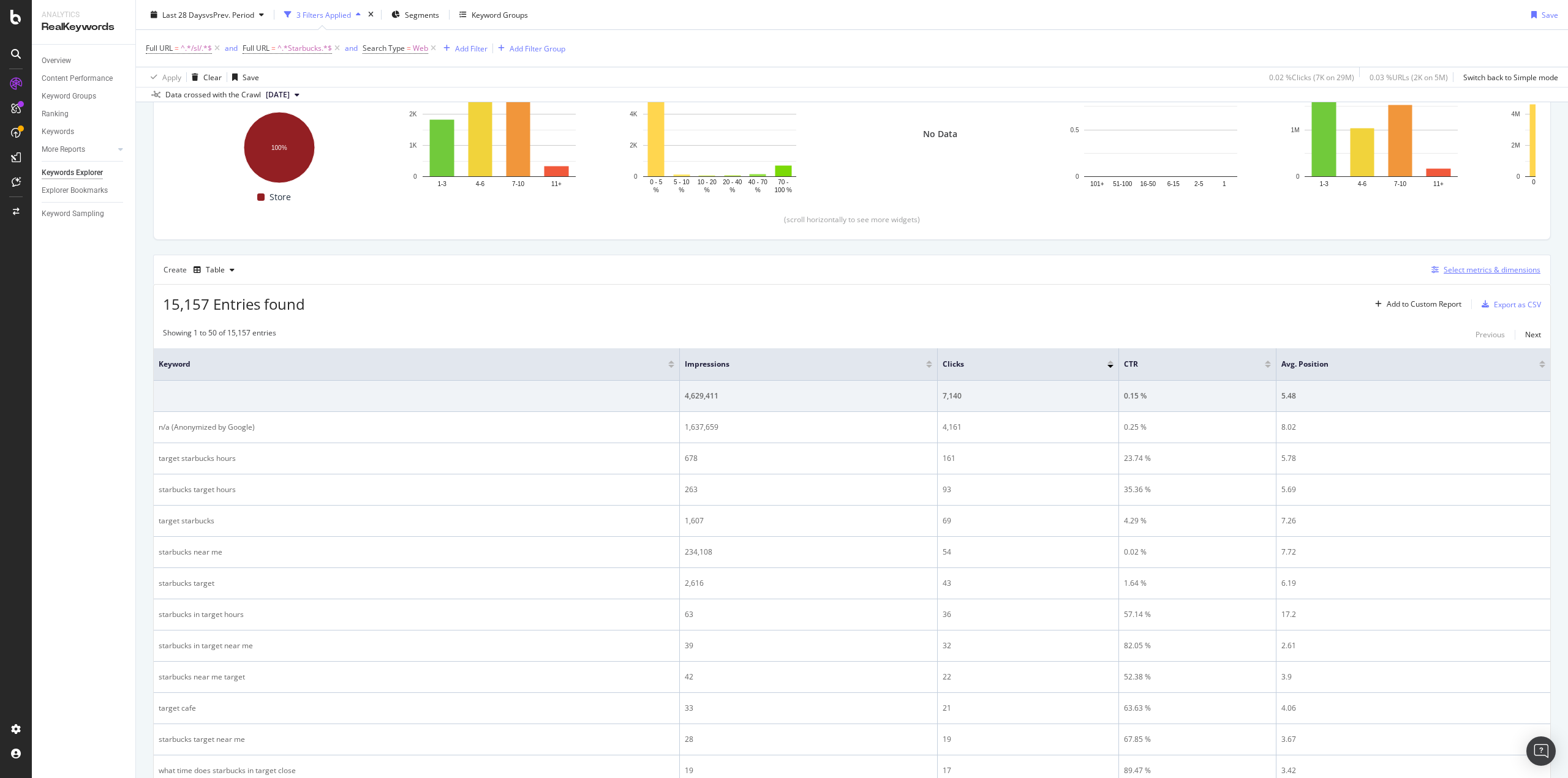
click at [1453, 269] on div "Select metrics & dimensions" at bounding box center [1492, 270] width 97 height 10
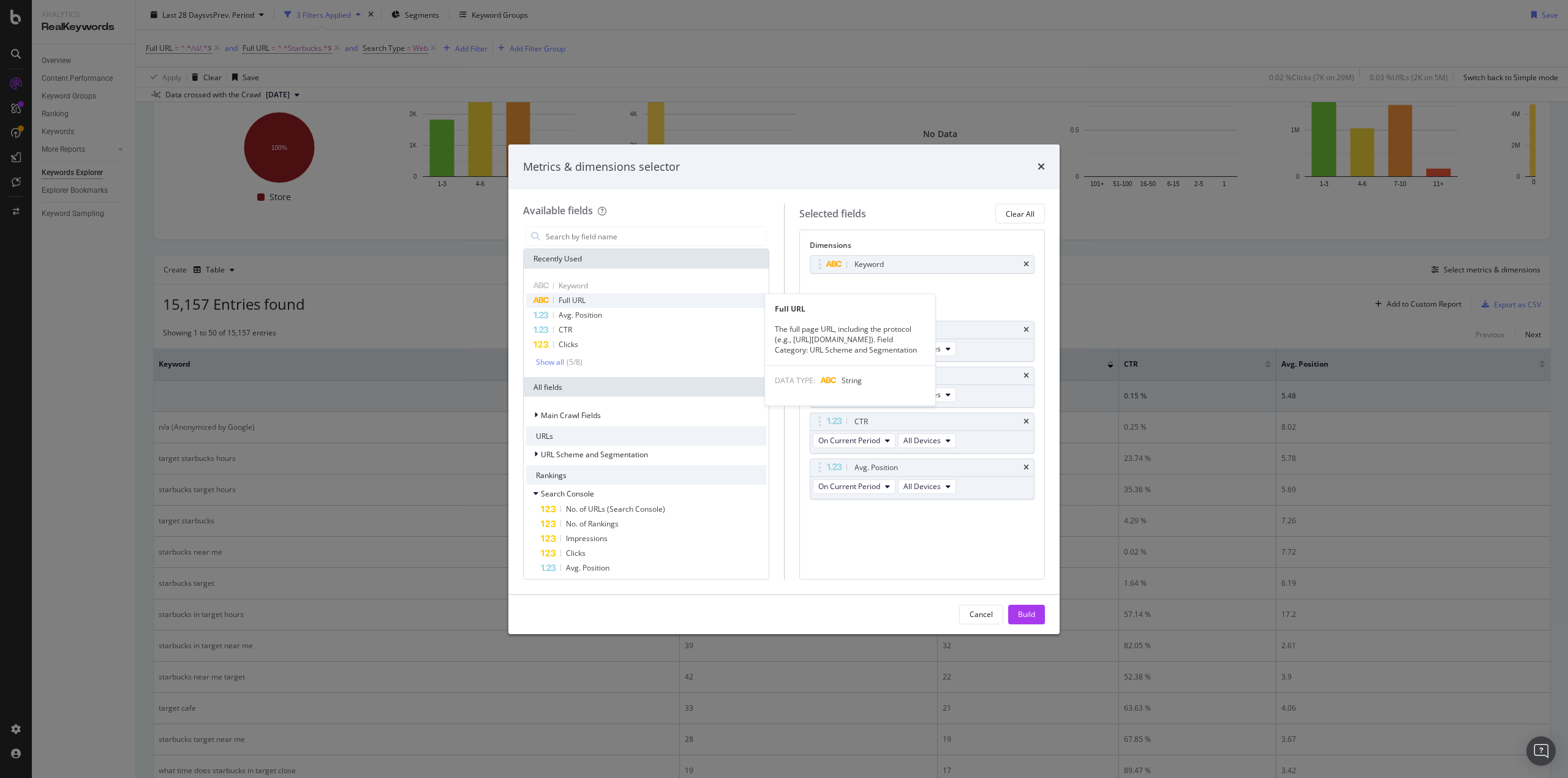
click at [597, 303] on div "Full URL" at bounding box center [647, 300] width 240 height 15
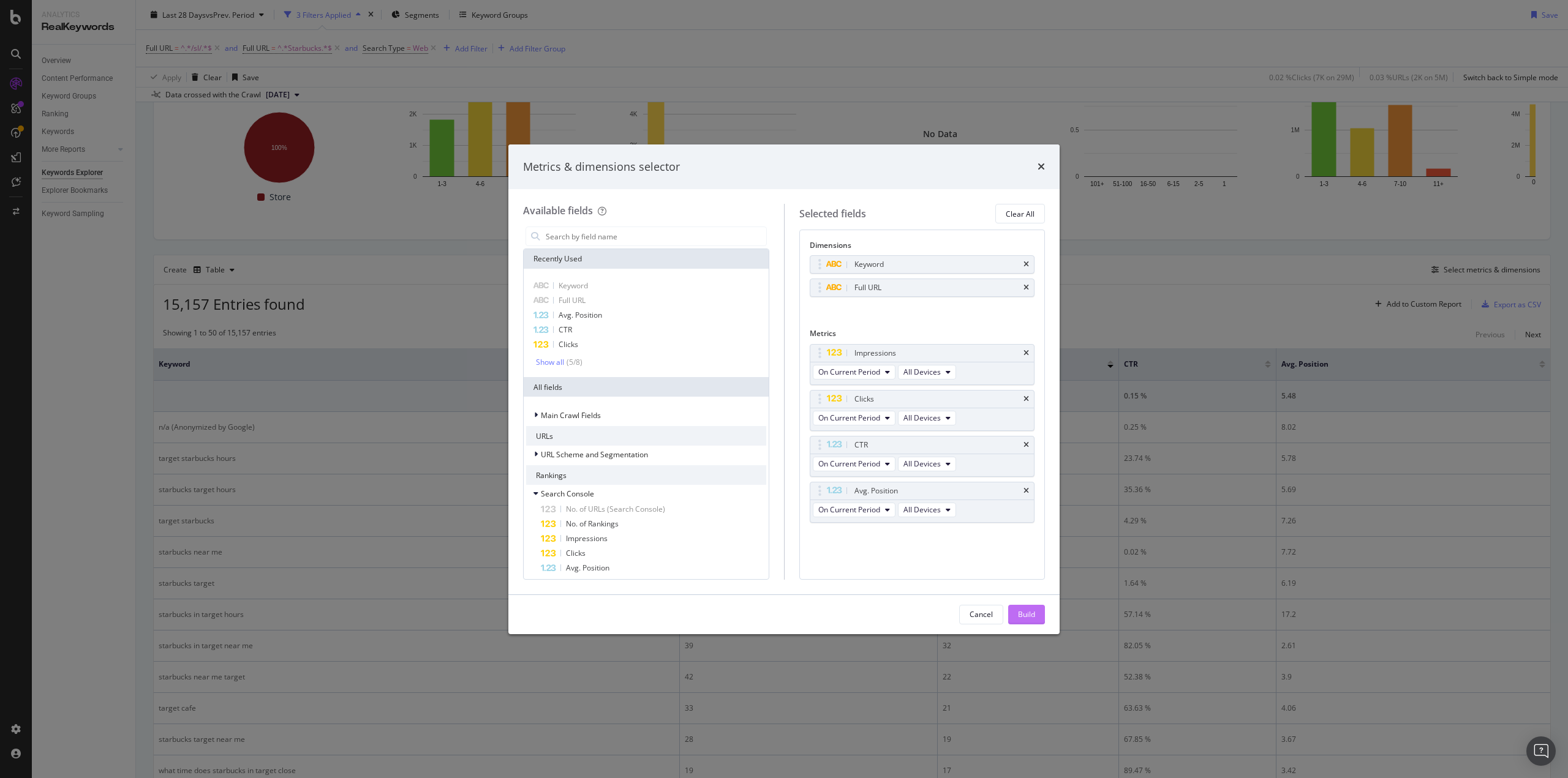
click at [1033, 615] on div "Build" at bounding box center [1027, 615] width 17 height 10
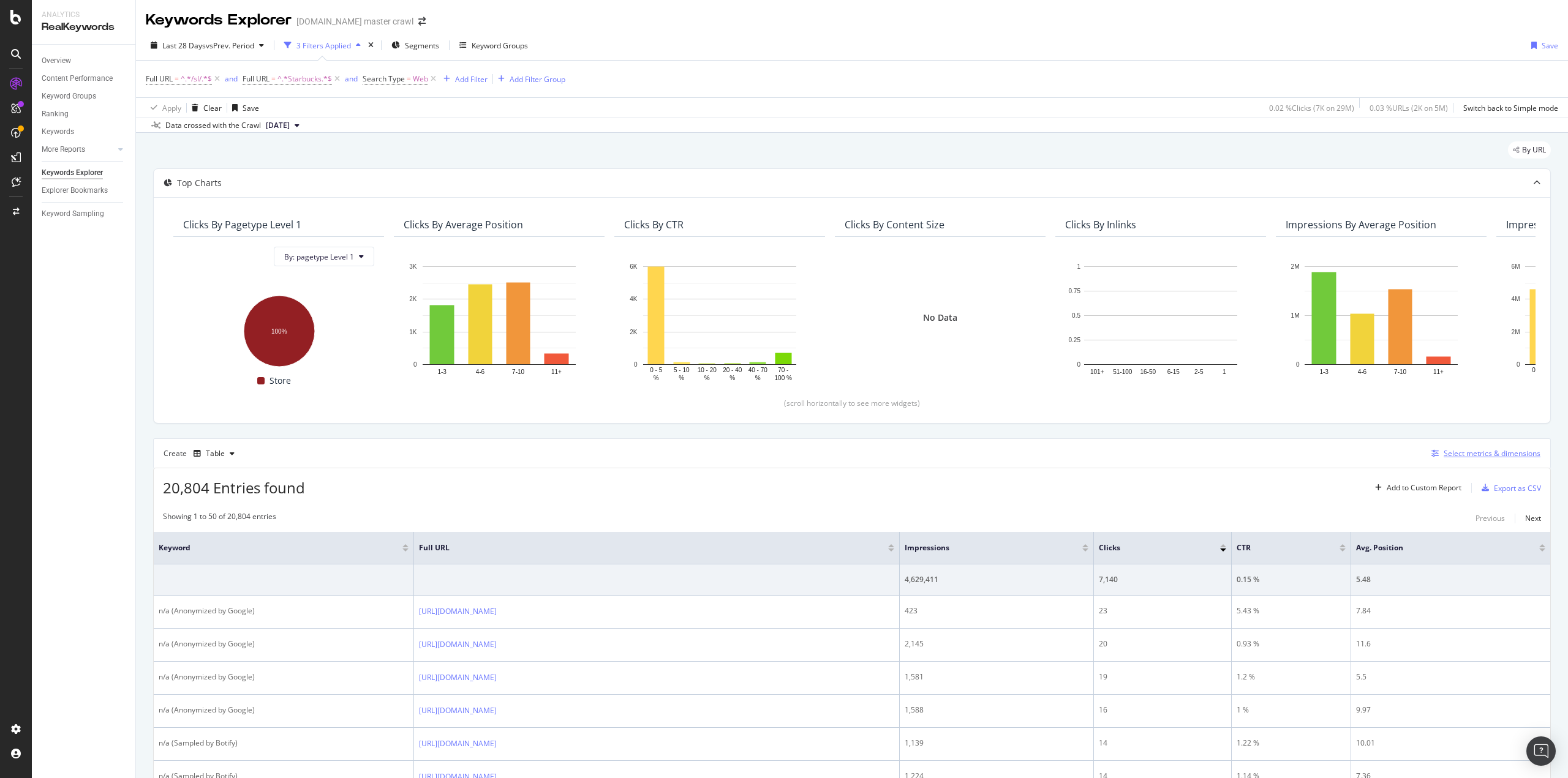
click at [1444, 456] on div "Select metrics & dimensions" at bounding box center [1492, 454] width 97 height 10
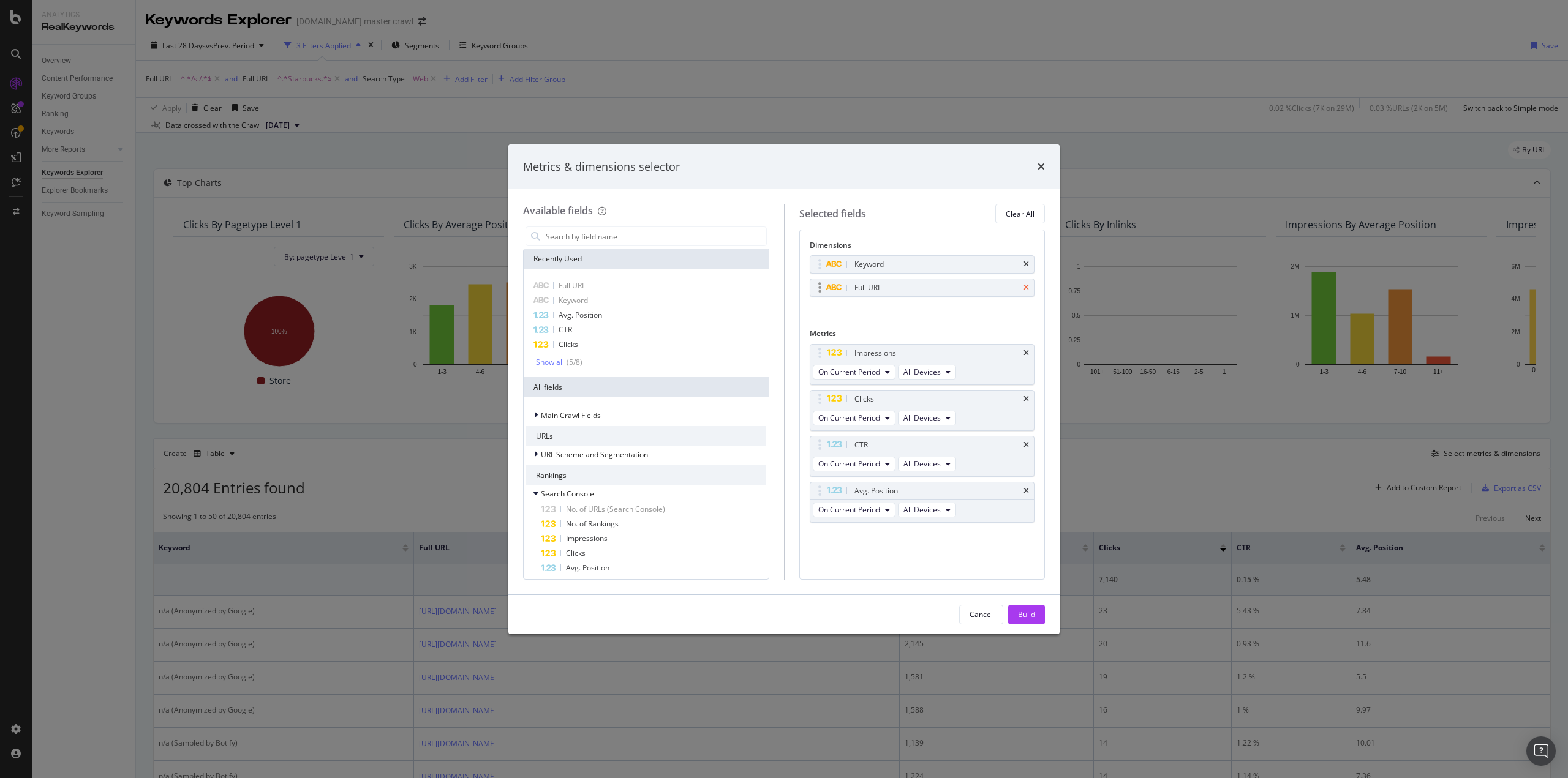
click at [1029, 290] on icon "times" at bounding box center [1026, 288] width 5 height 8
click at [1025, 615] on div "Build" at bounding box center [1027, 615] width 17 height 10
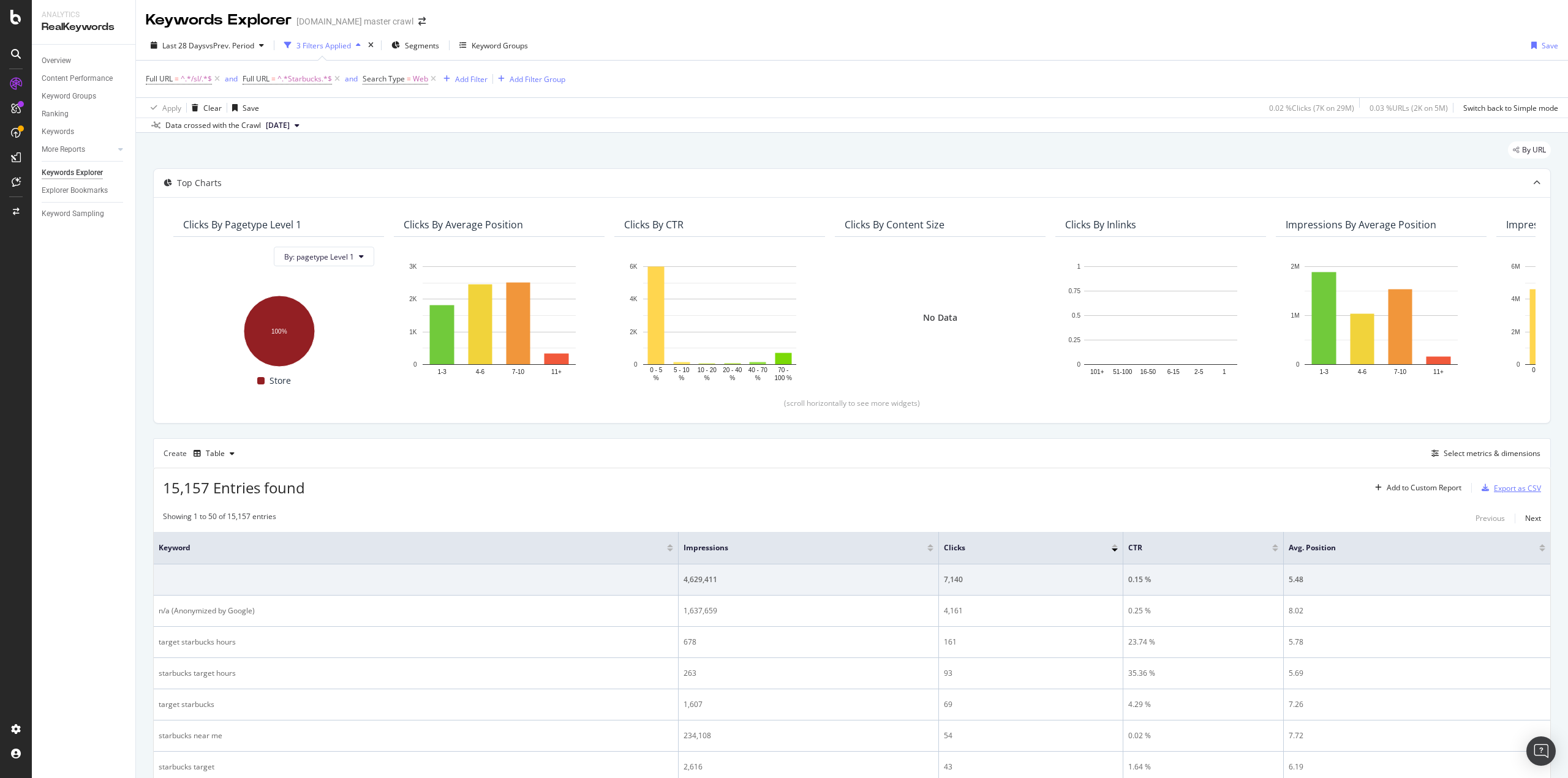
click at [1501, 483] on div "Export as CSV" at bounding box center [1517, 488] width 48 height 10
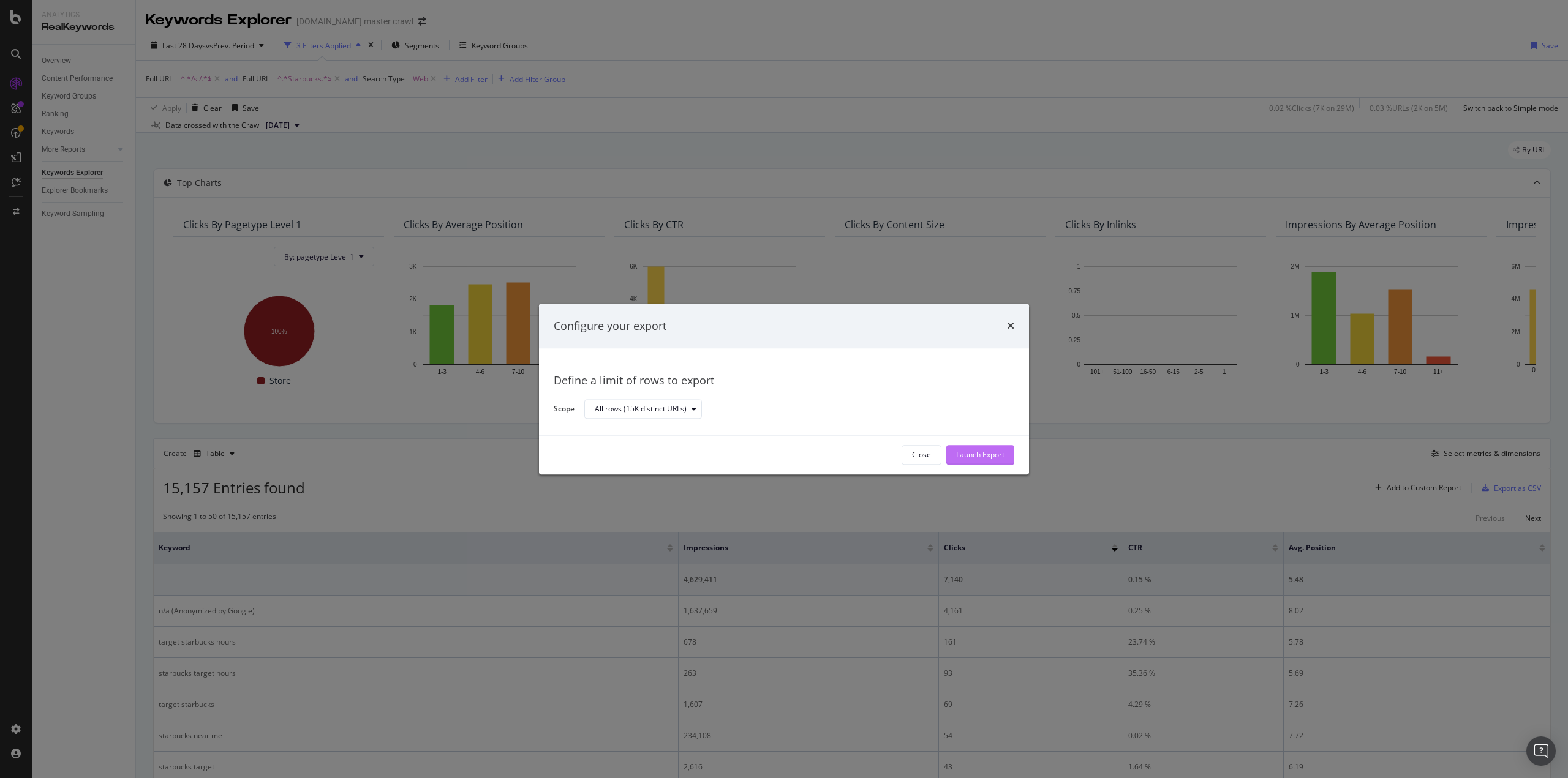
click at [970, 455] on div "Launch Export" at bounding box center [980, 456] width 48 height 10
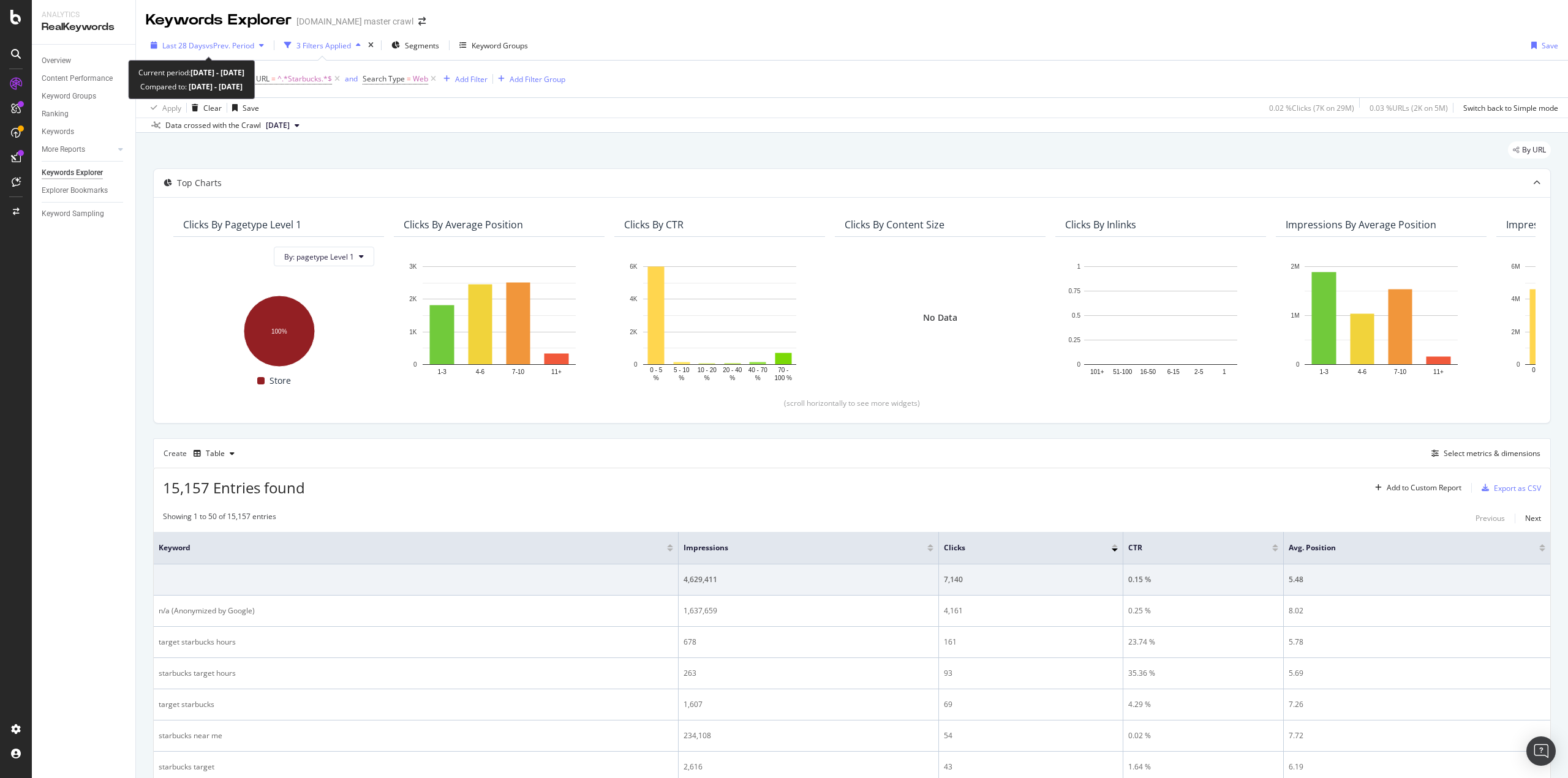
click at [219, 41] on span "vs Prev. Period" at bounding box center [230, 46] width 48 height 10
